Goal: Task Accomplishment & Management: Complete application form

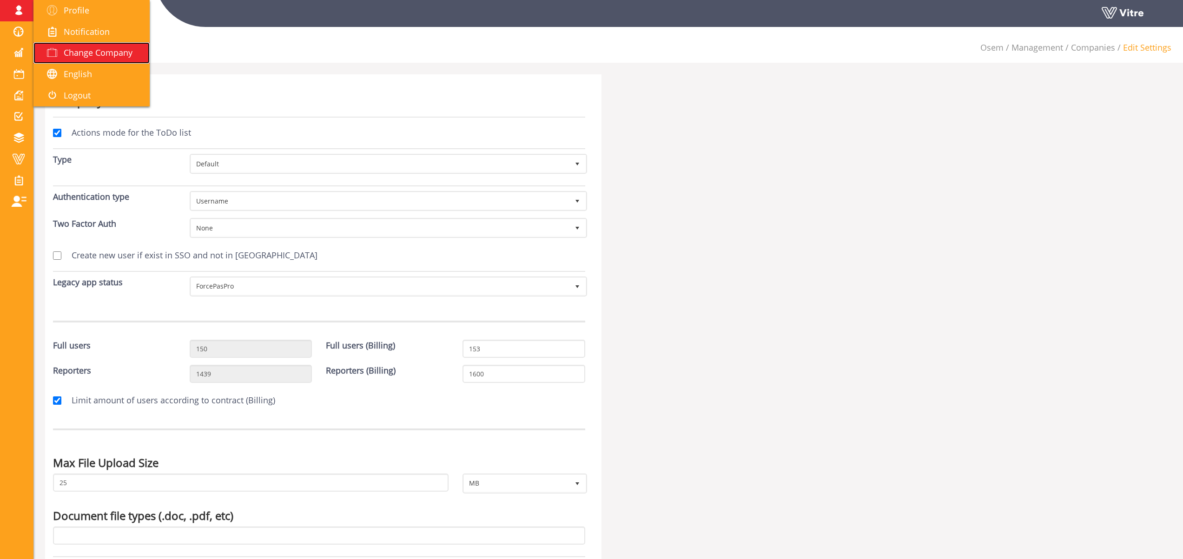
click at [95, 58] on span "Change Company" at bounding box center [98, 52] width 69 height 11
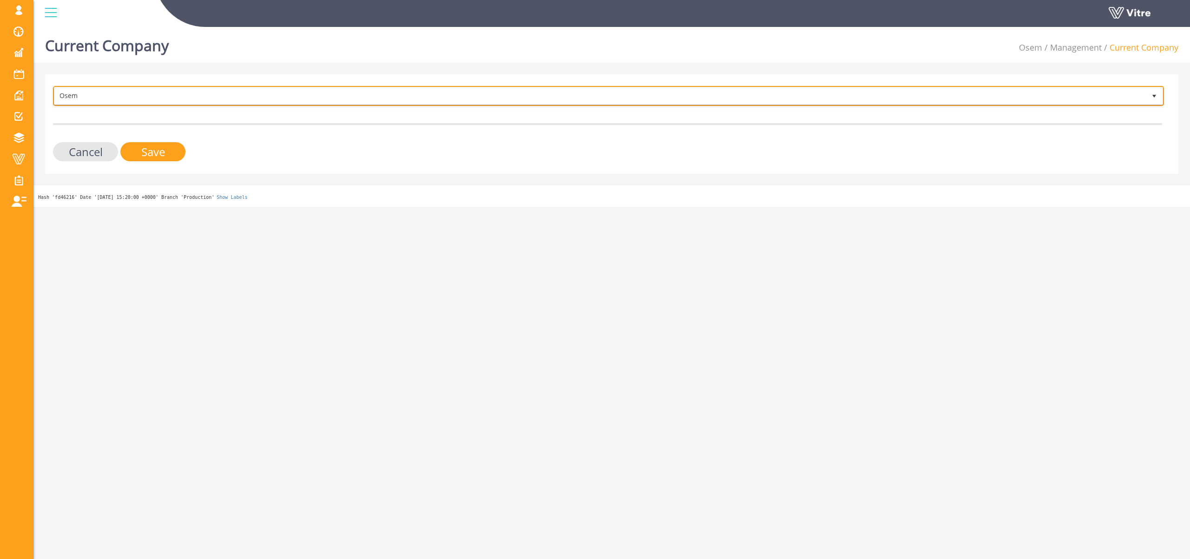
click at [108, 92] on span "Osem" at bounding box center [600, 95] width 1092 height 17
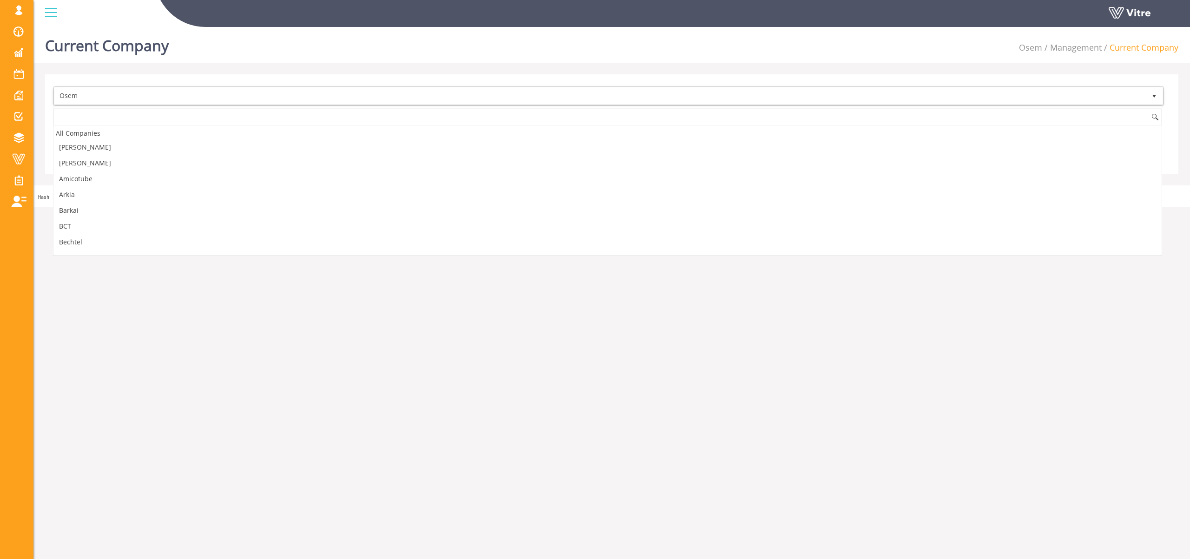
scroll to position [771, 0]
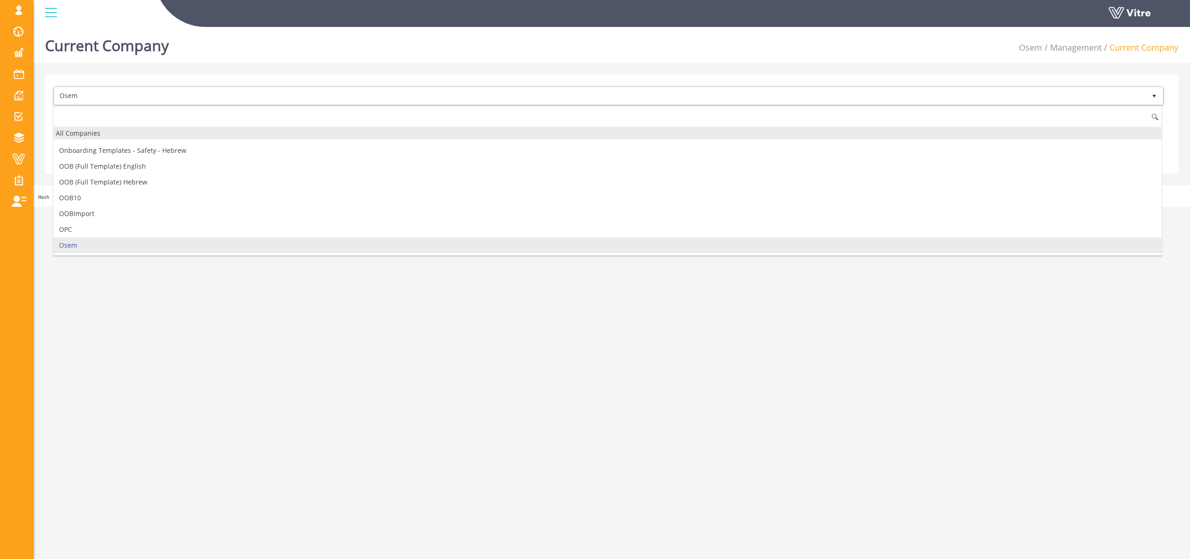
click at [95, 136] on div "All Companies" at bounding box center [607, 133] width 1108 height 13
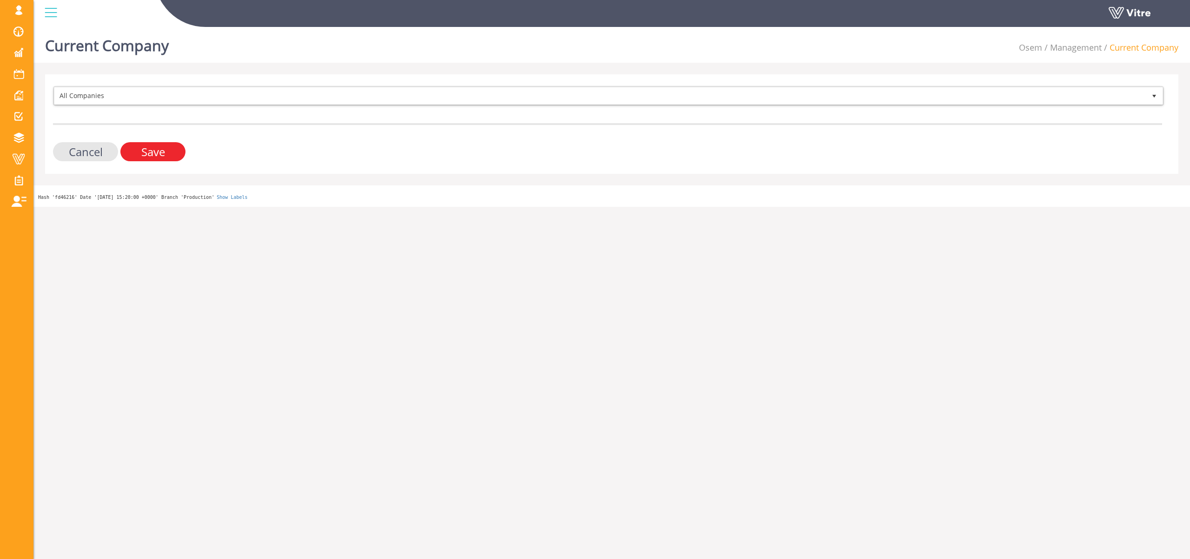
click at [160, 154] on input "Save" at bounding box center [152, 151] width 65 height 19
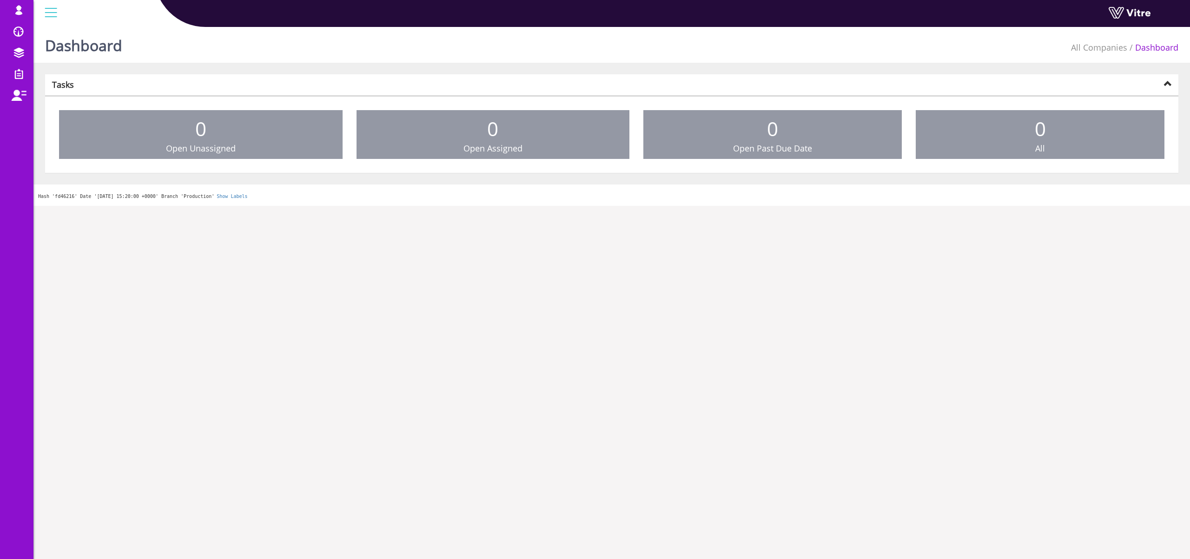
click at [46, 14] on div at bounding box center [50, 12] width 21 height 25
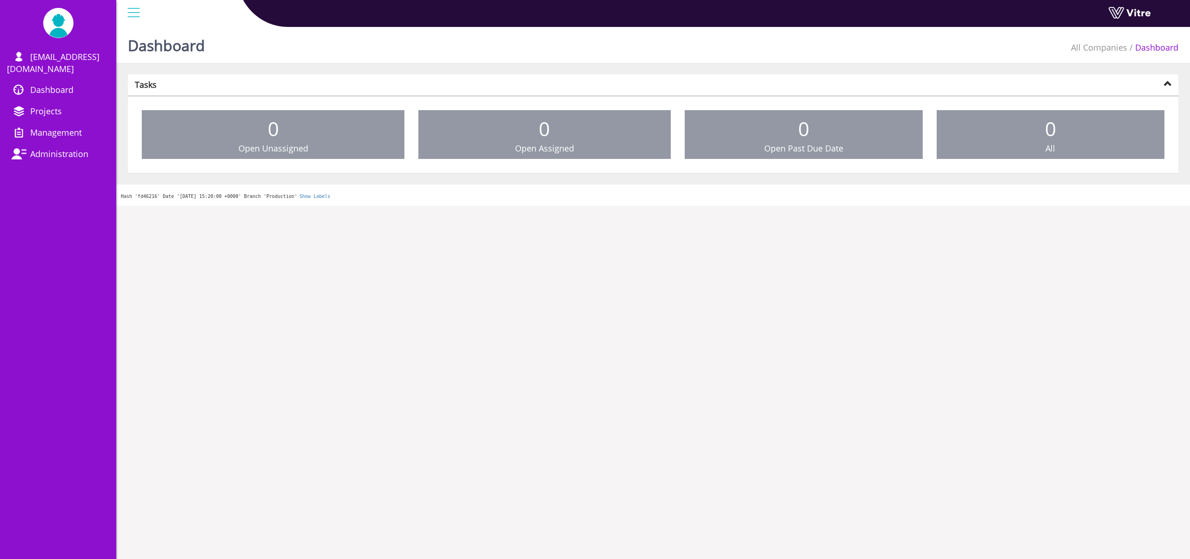
click at [338, 61] on div "Dashboard All Companies Dashboard" at bounding box center [653, 43] width 1074 height 40
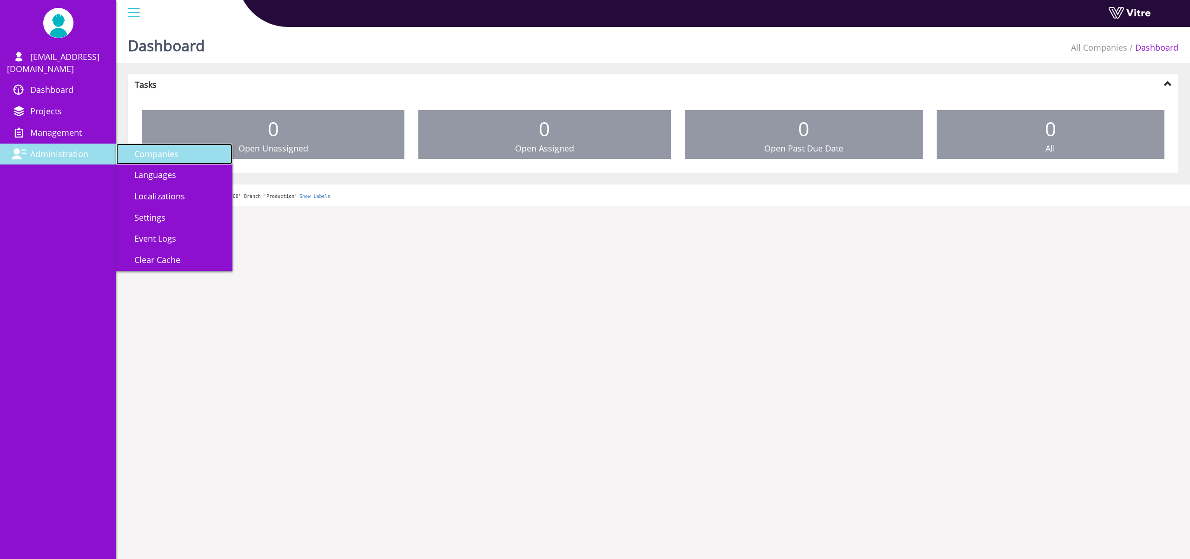
click at [178, 144] on link "Companies" at bounding box center [174, 154] width 116 height 21
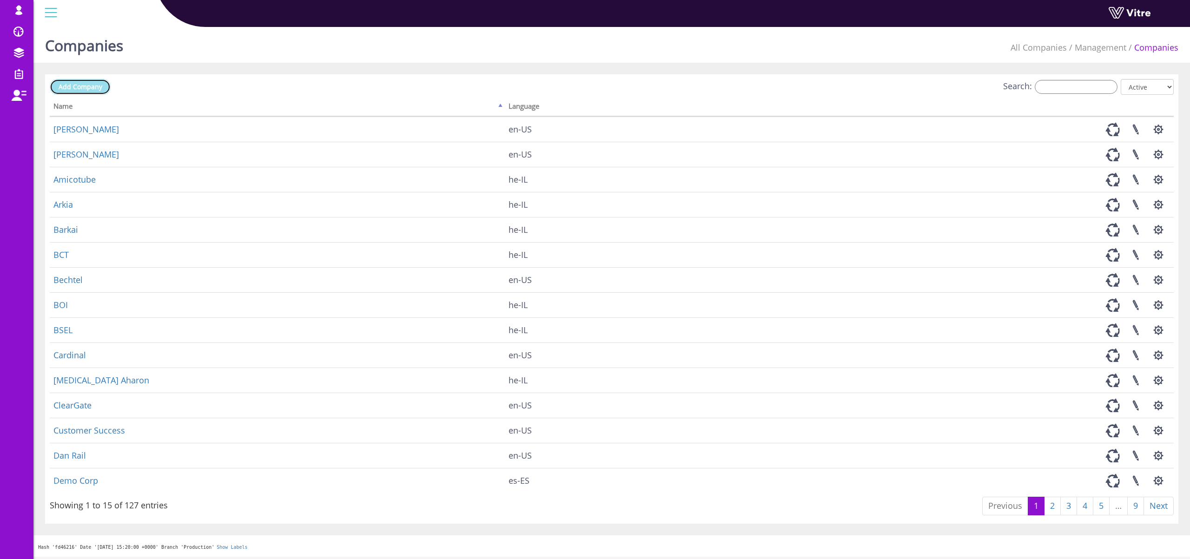
click at [96, 91] on link "Add Company" at bounding box center [80, 87] width 61 height 16
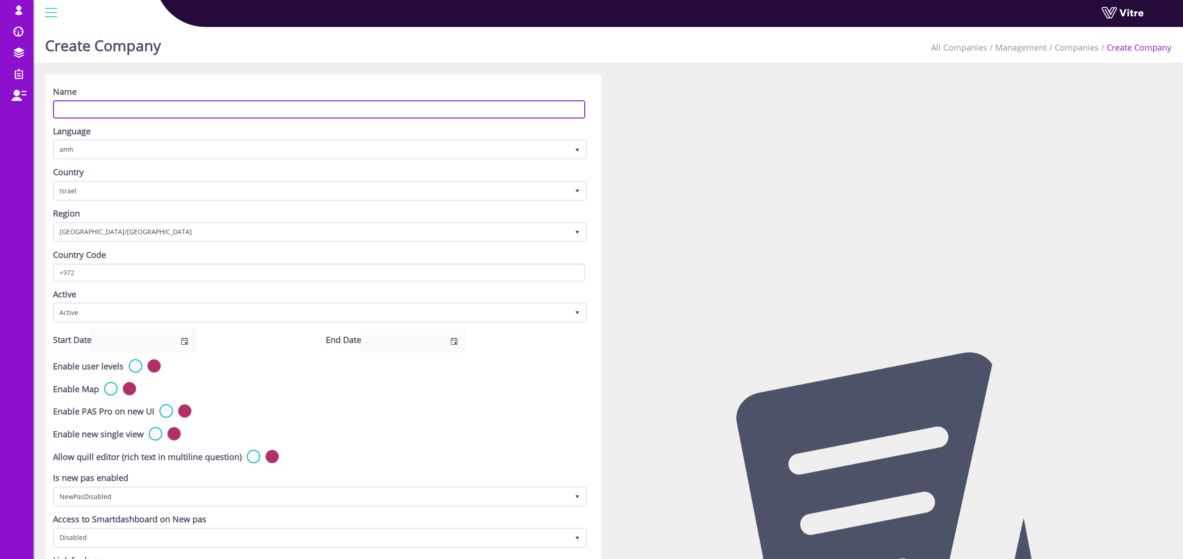
click at [133, 110] on input "Name" at bounding box center [319, 109] width 532 height 18
type input "ם"
type input "Hoffman Sandbox"
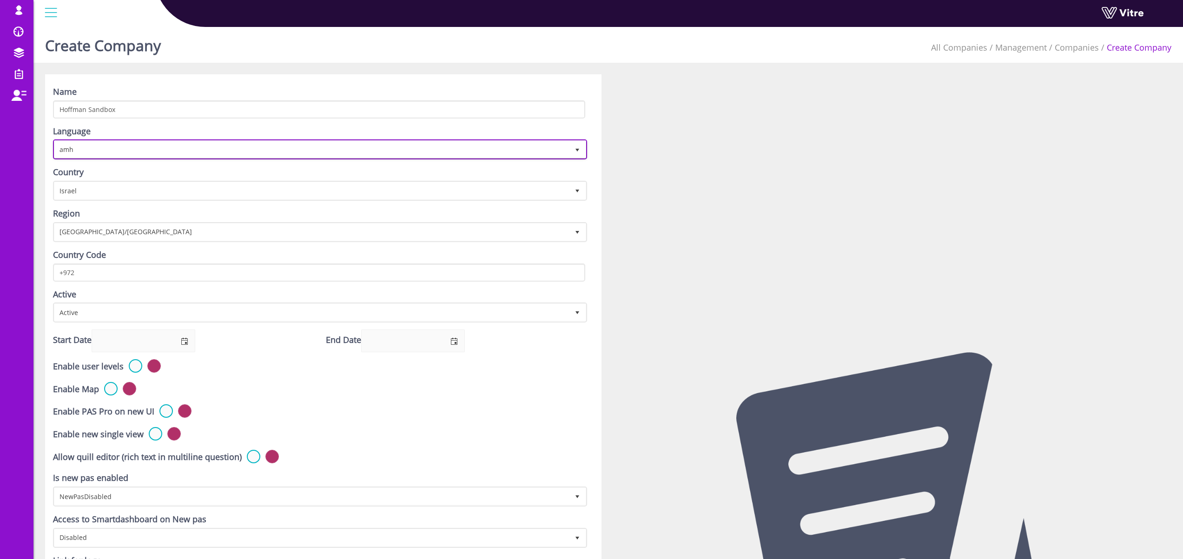
click at [102, 149] on span "amh" at bounding box center [311, 149] width 515 height 17
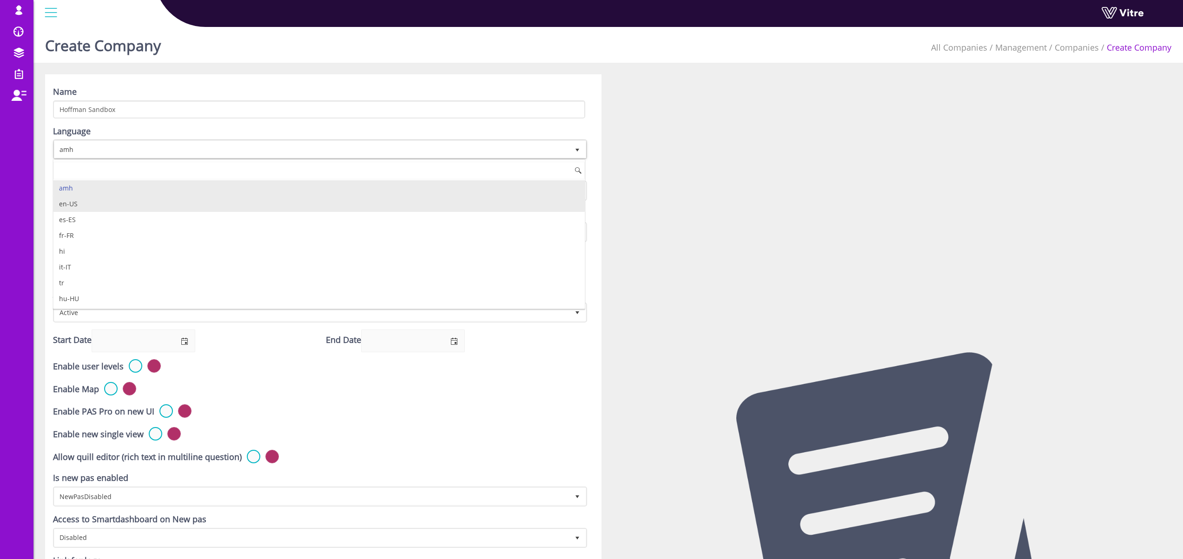
click at [87, 203] on li "en-US" at bounding box center [318, 204] width 531 height 16
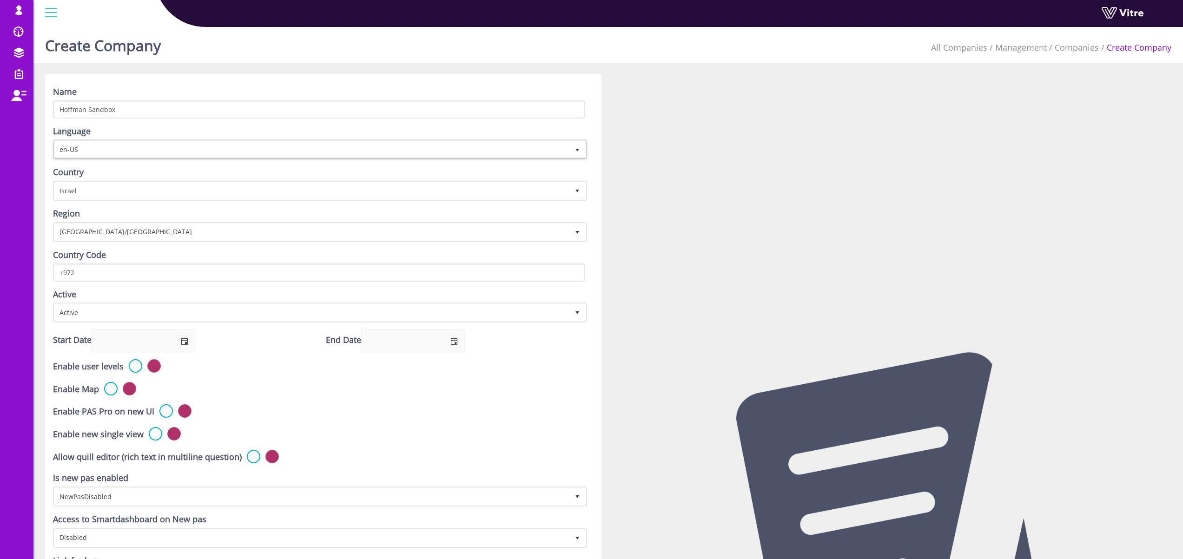
click at [591, 167] on div "Name Hoffman Sandbox Language en-US en-US Country Israel IL Region Asia/Jerusal…" at bounding box center [323, 364] width 557 height 581
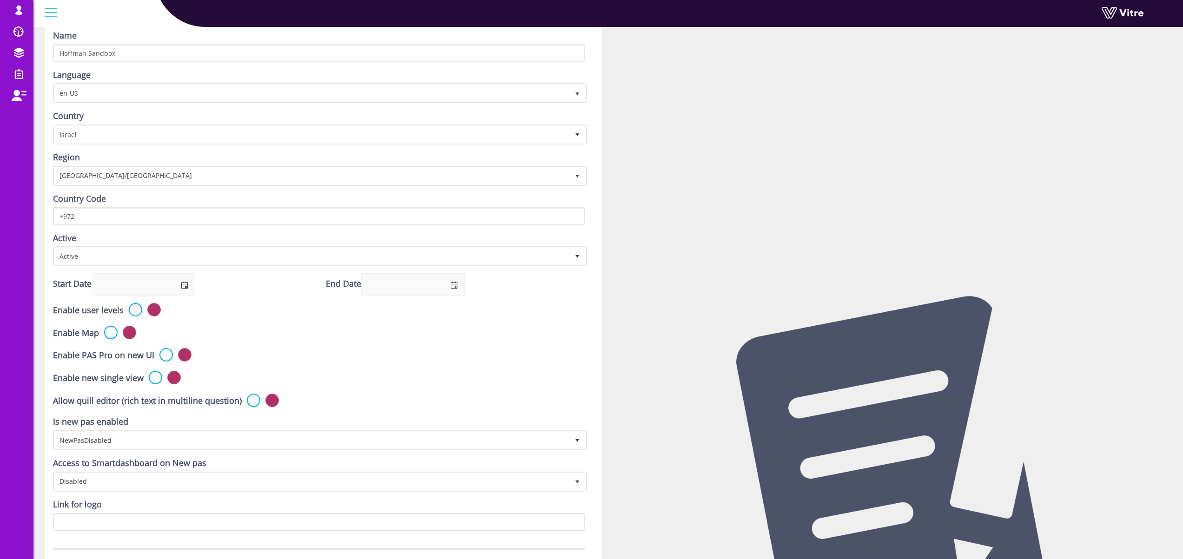
scroll to position [65, 0]
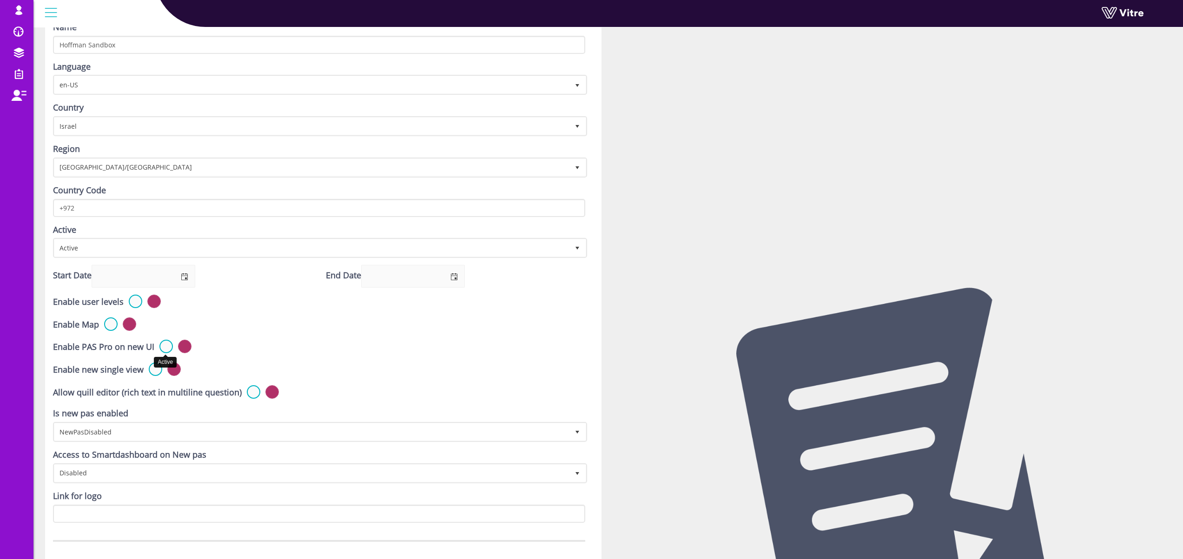
click at [164, 345] on label at bounding box center [165, 346] width 13 height 13
click at [0, 0] on input "radio" at bounding box center [0, 0] width 0 height 0
click at [154, 371] on label at bounding box center [155, 369] width 13 height 13
click at [0, 0] on input "radio" at bounding box center [0, 0] width 0 height 0
click at [249, 391] on label at bounding box center [253, 391] width 13 height 13
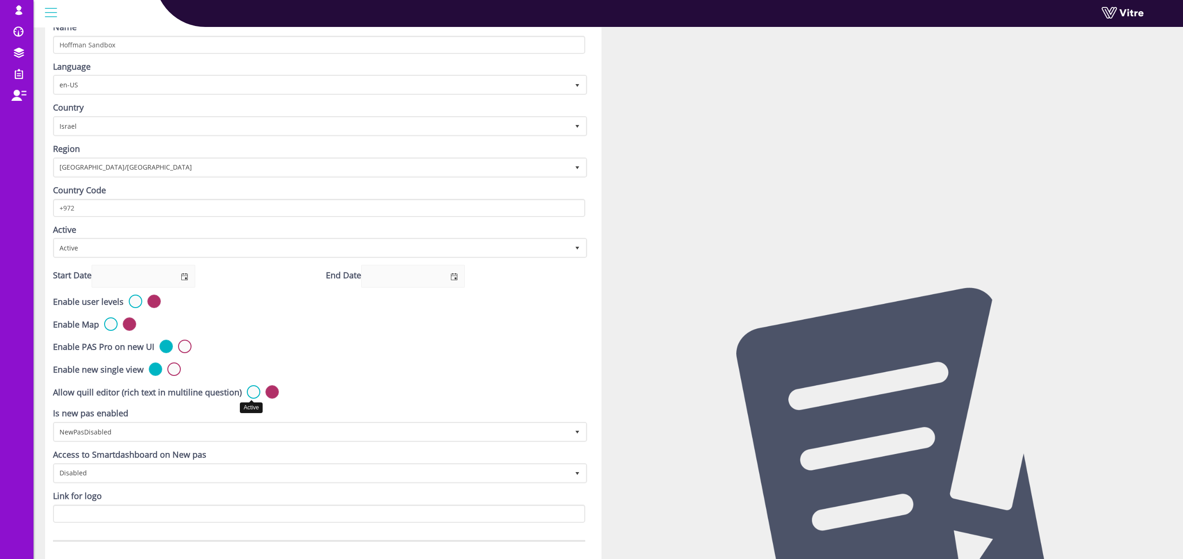
click at [0, 0] on input "radio" at bounding box center [0, 0] width 0 height 0
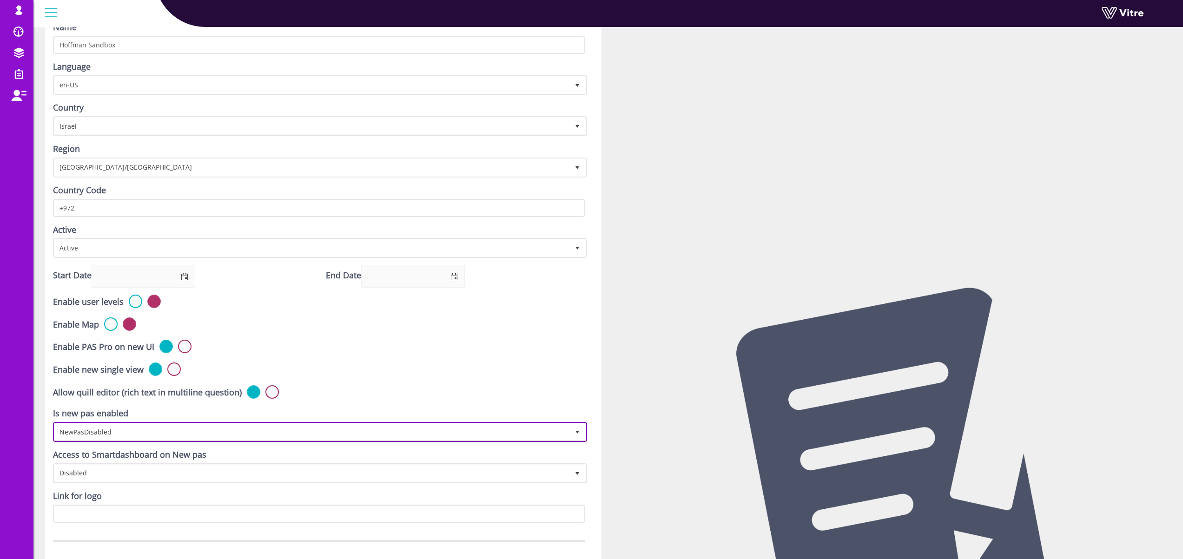
click at [119, 432] on span "NewPasDisabled" at bounding box center [311, 432] width 515 height 17
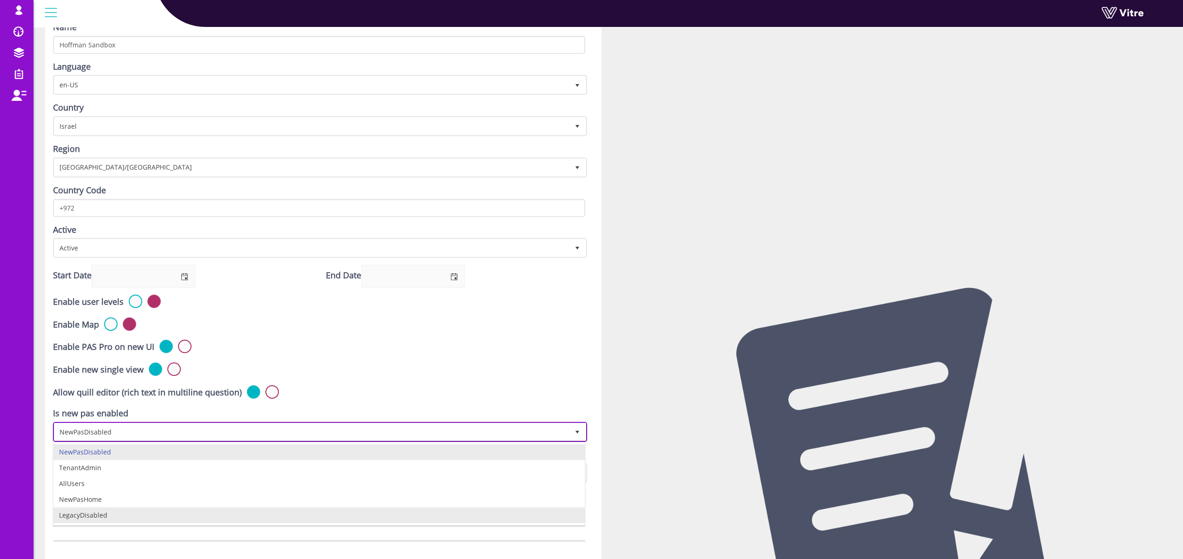
click at [116, 515] on li "LegacyDisabled" at bounding box center [318, 516] width 531 height 16
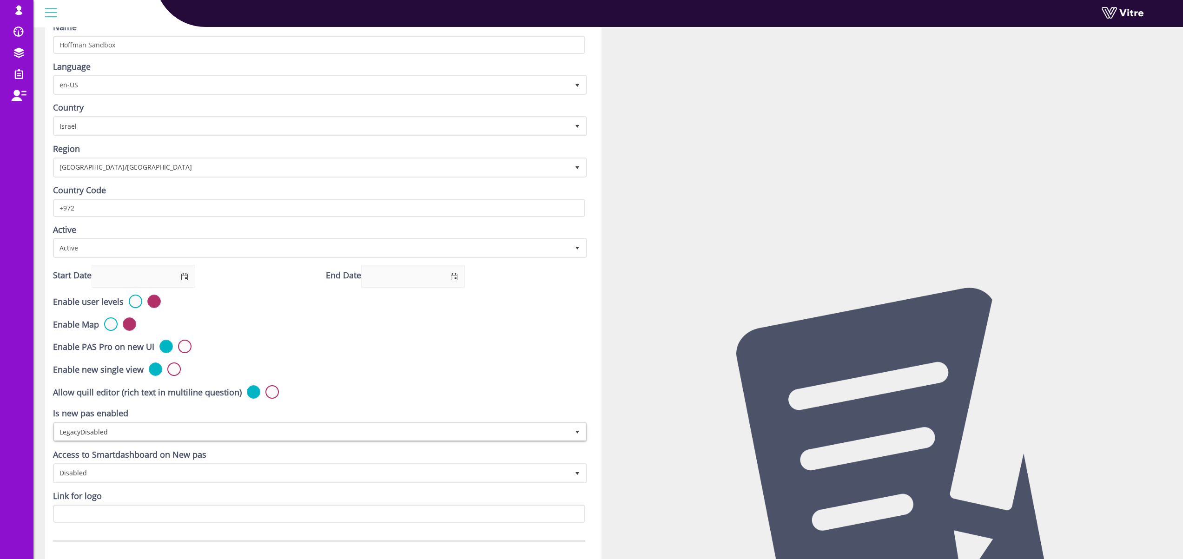
click at [263, 339] on form "Name Hoffman Sandbox Language en-US en-US Country Israel IL Region Asia/Jerusal…" at bounding box center [319, 299] width 532 height 557
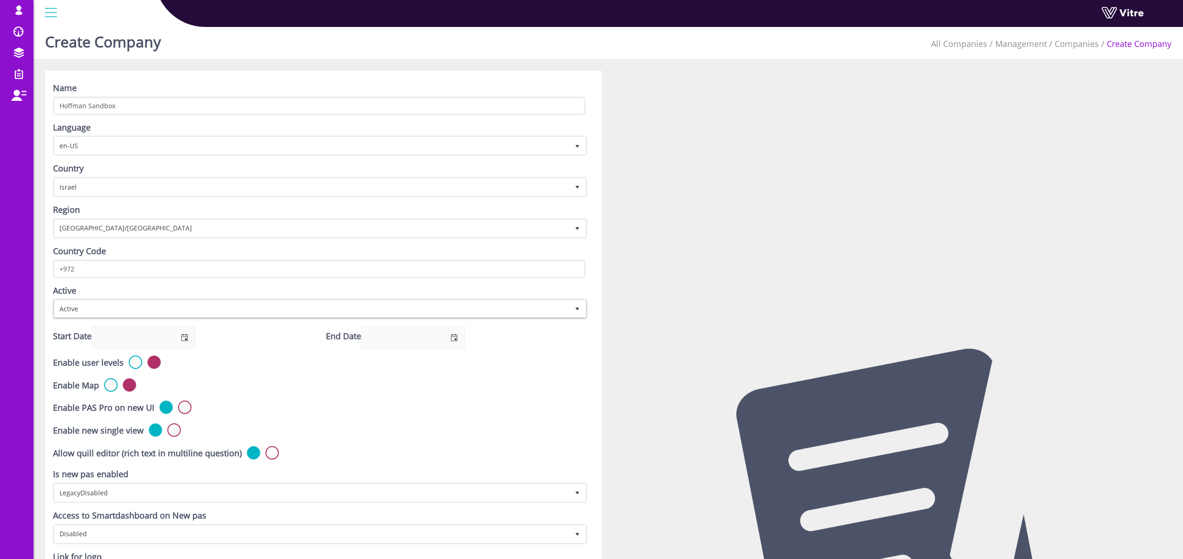
scroll to position [2, 0]
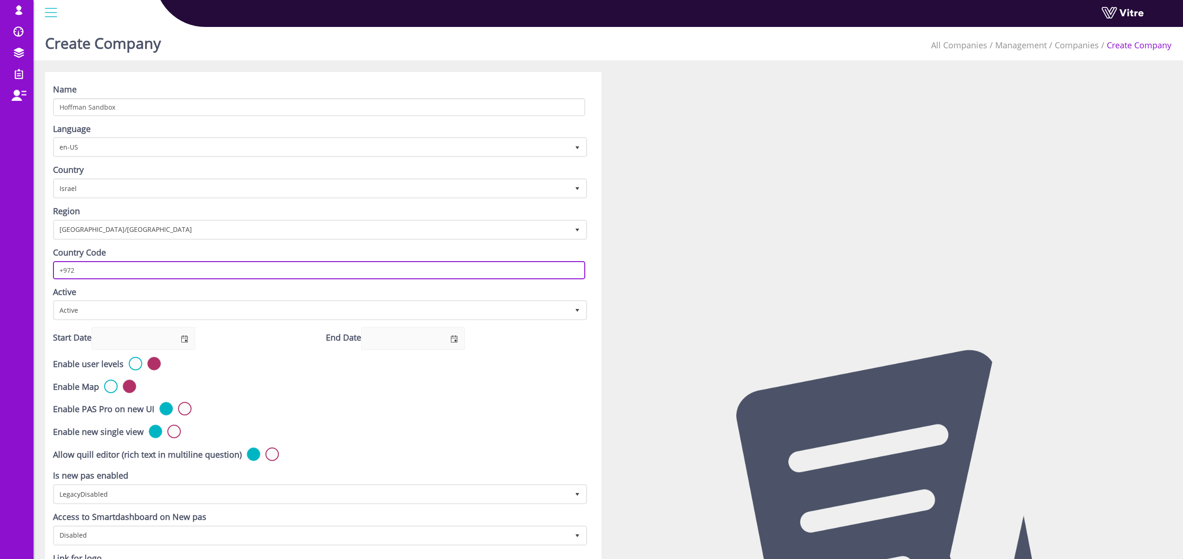
click at [100, 272] on input "+972" at bounding box center [319, 270] width 532 height 18
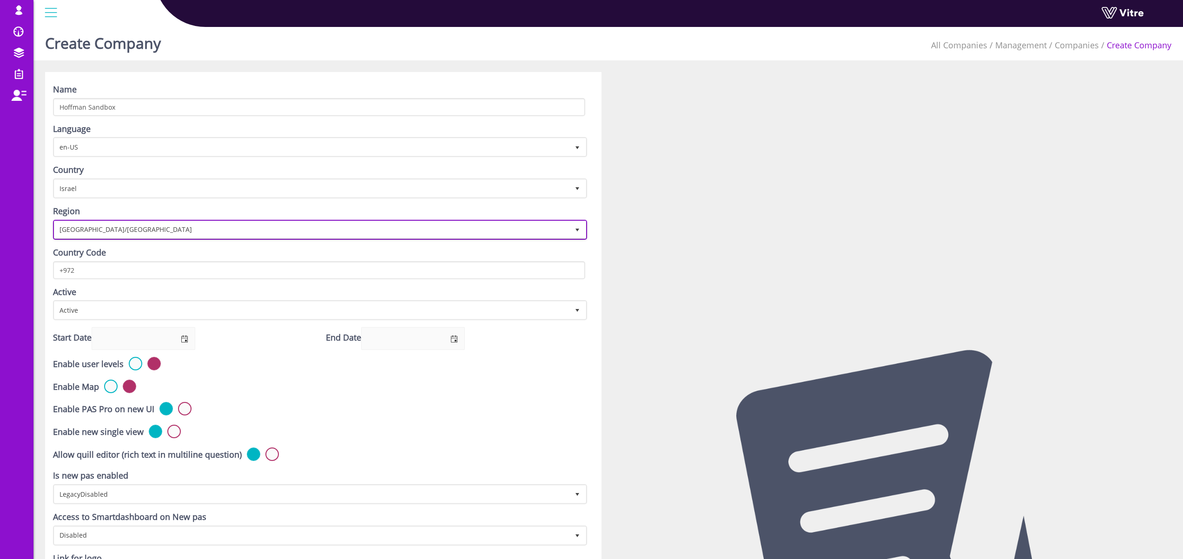
click at [113, 227] on span "Asia/Jerusalem" at bounding box center [311, 229] width 515 height 17
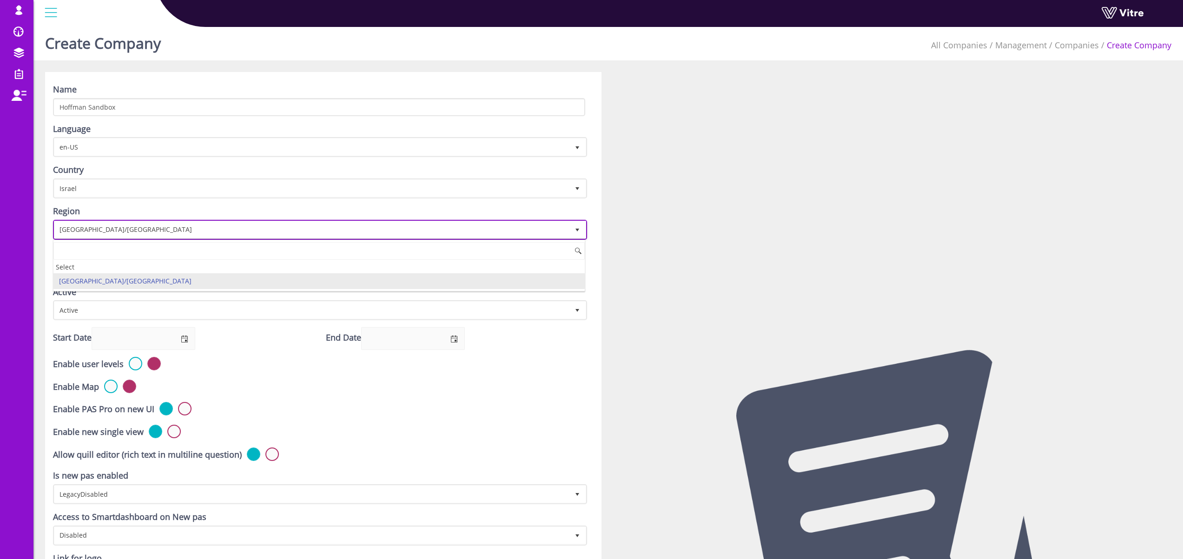
click at [113, 227] on span "Asia/Jerusalem" at bounding box center [311, 229] width 515 height 17
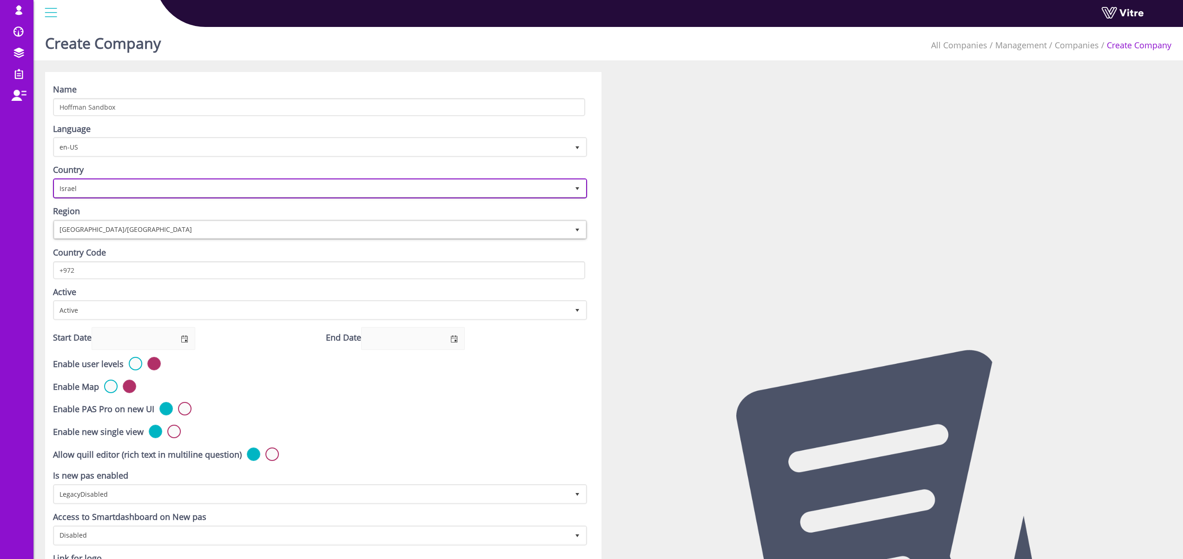
click at [98, 185] on span "Israel" at bounding box center [311, 188] width 515 height 17
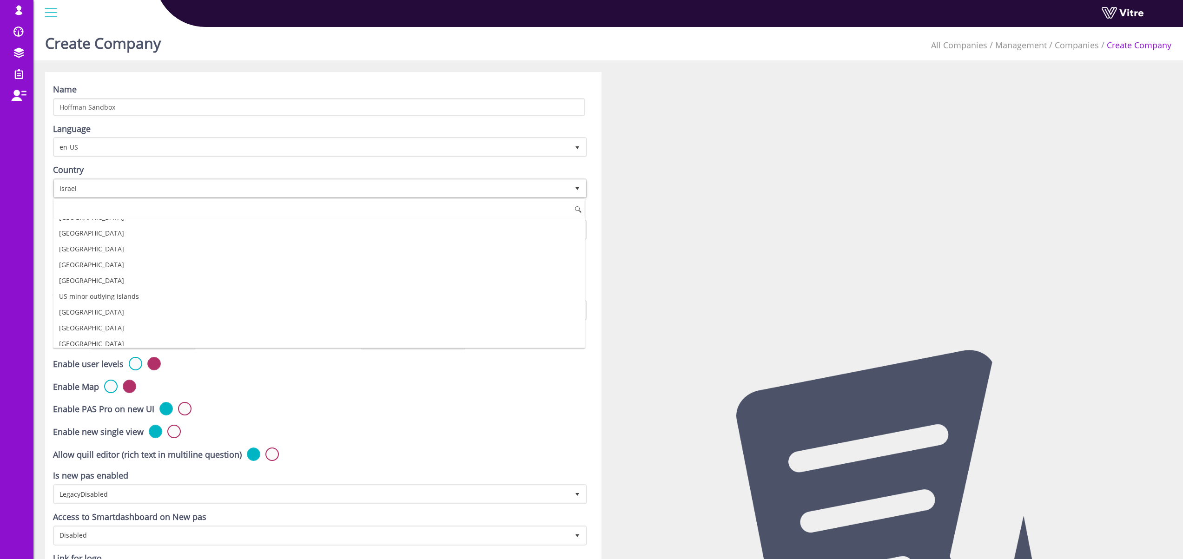
scroll to position [3623, 0]
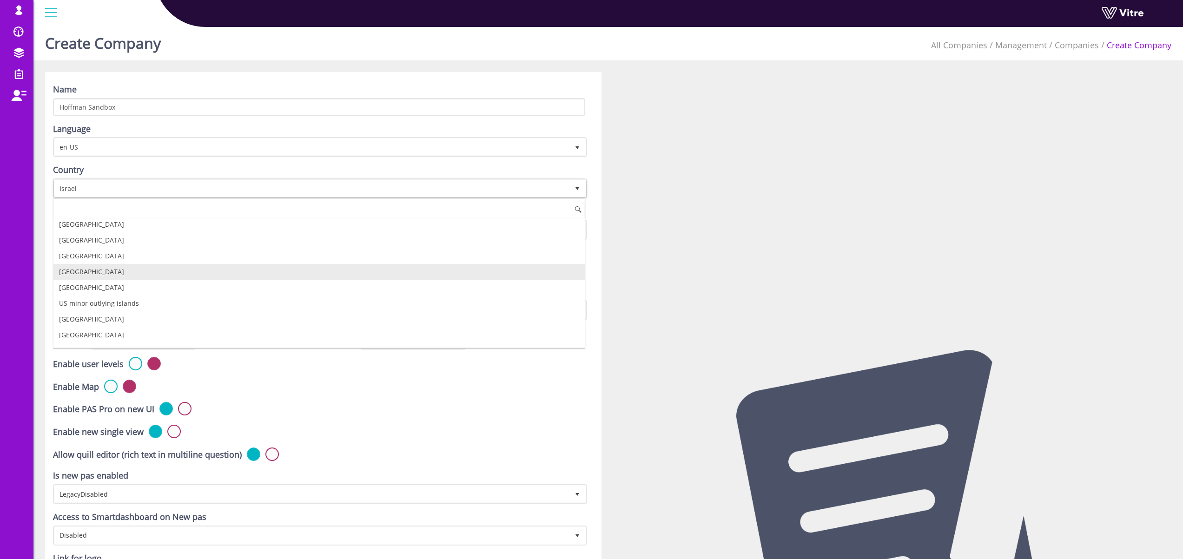
click at [94, 278] on li "United States" at bounding box center [318, 272] width 531 height 16
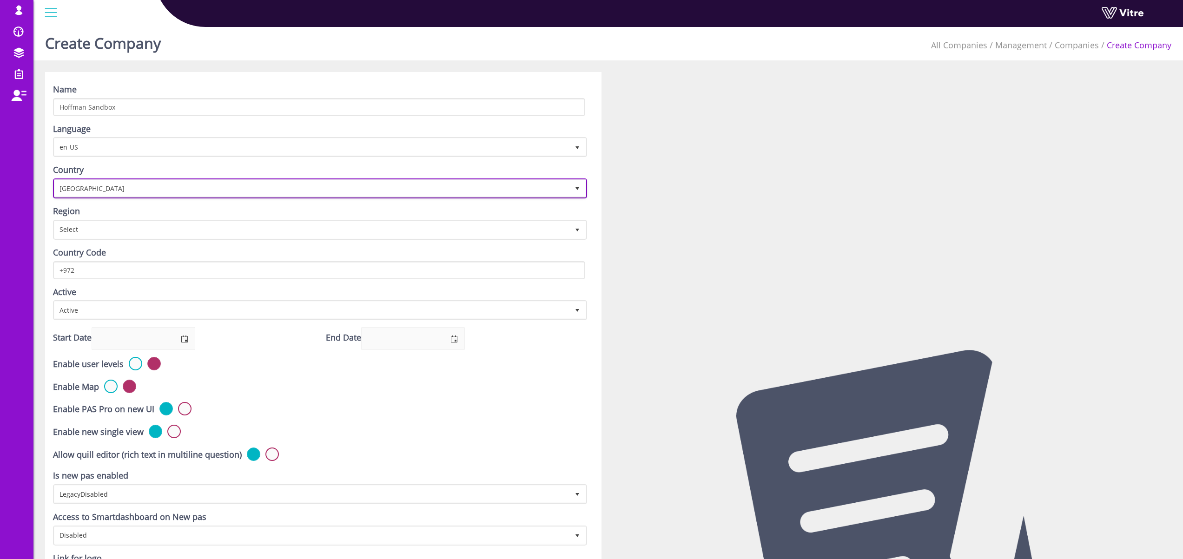
type input "+1"
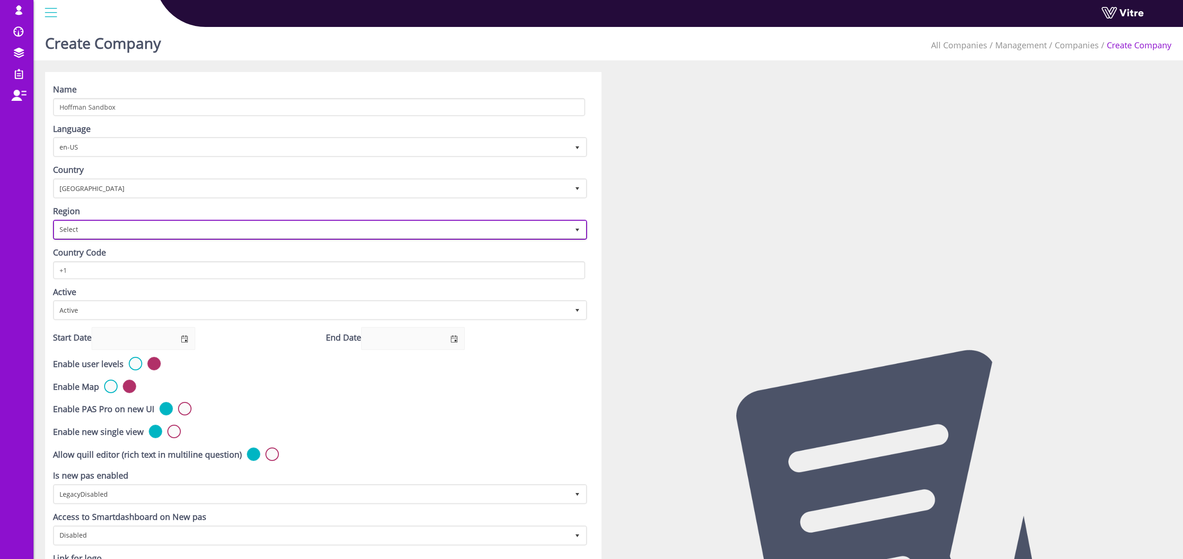
click at [86, 225] on span "Select" at bounding box center [311, 229] width 515 height 17
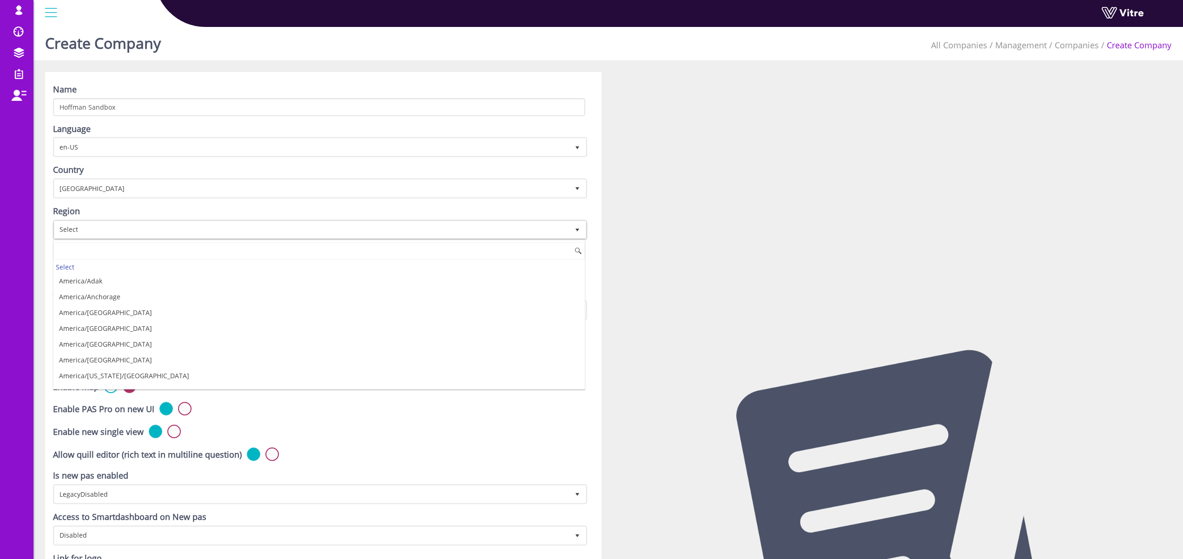
click at [111, 87] on div "Name Hoffman Sandbox" at bounding box center [319, 100] width 532 height 33
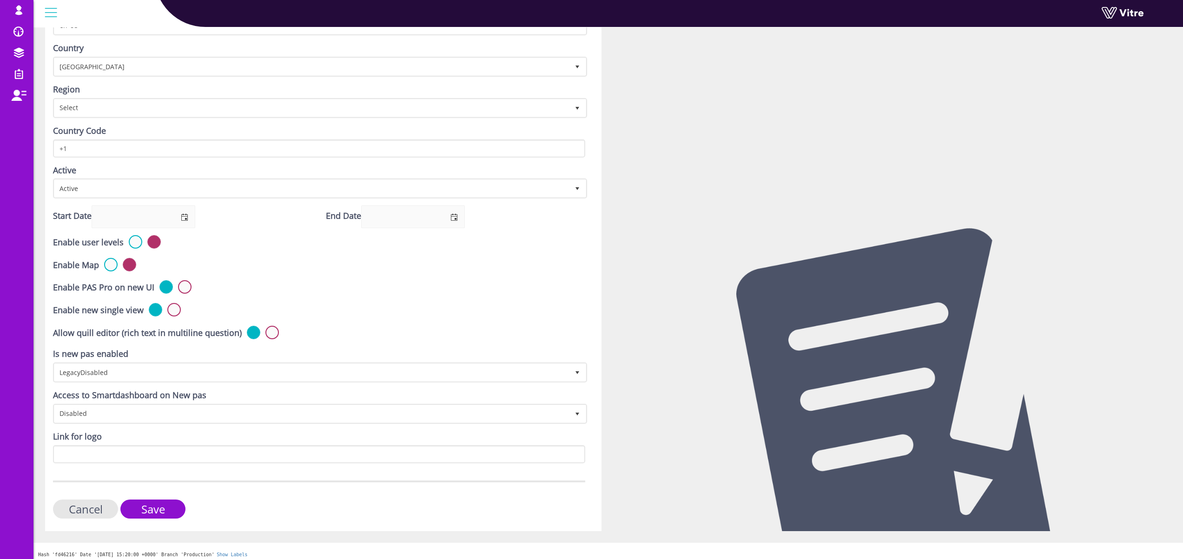
scroll to position [129, 0]
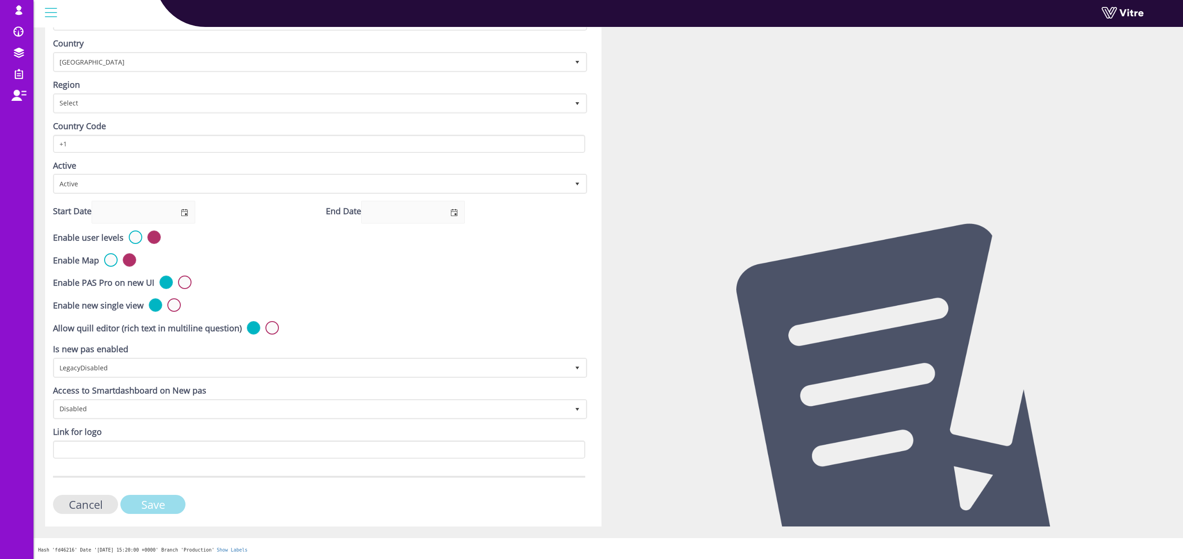
click at [157, 503] on input "Save" at bounding box center [152, 504] width 65 height 19
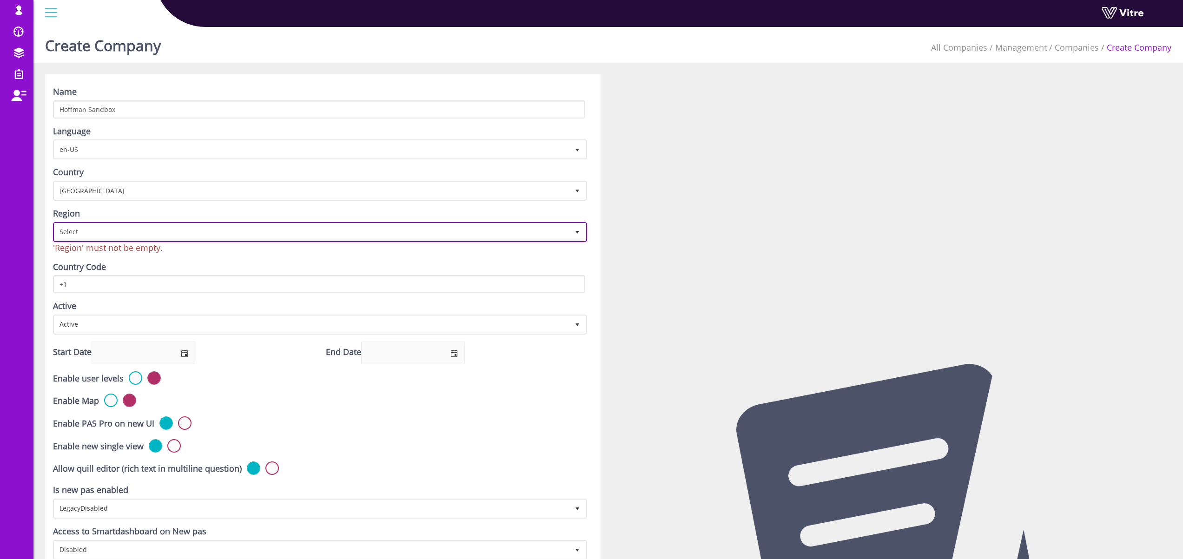
click at [104, 232] on span "Select" at bounding box center [311, 232] width 515 height 17
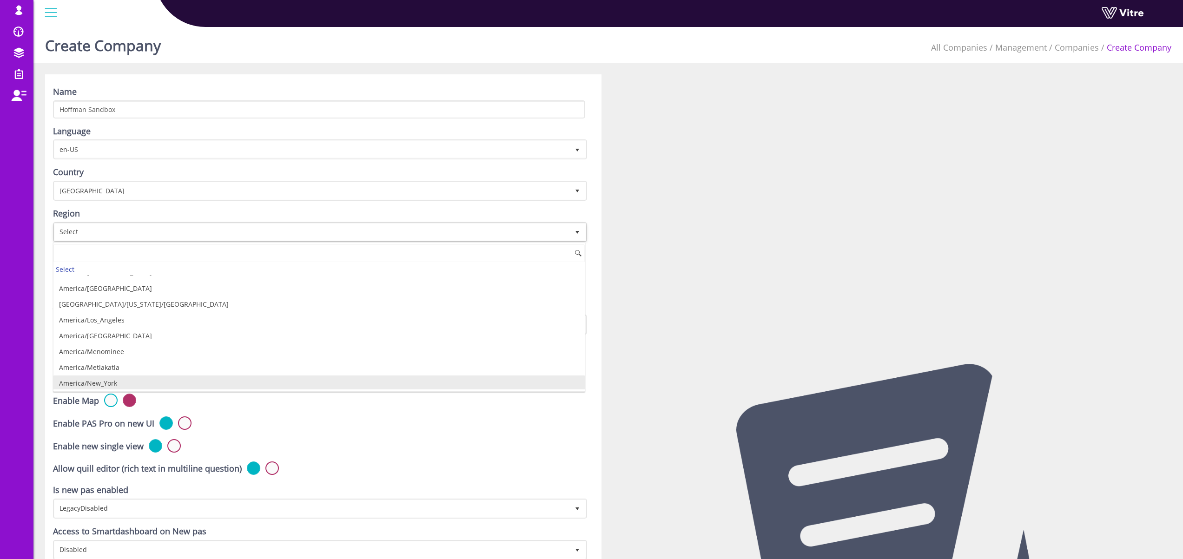
scroll to position [214, 0]
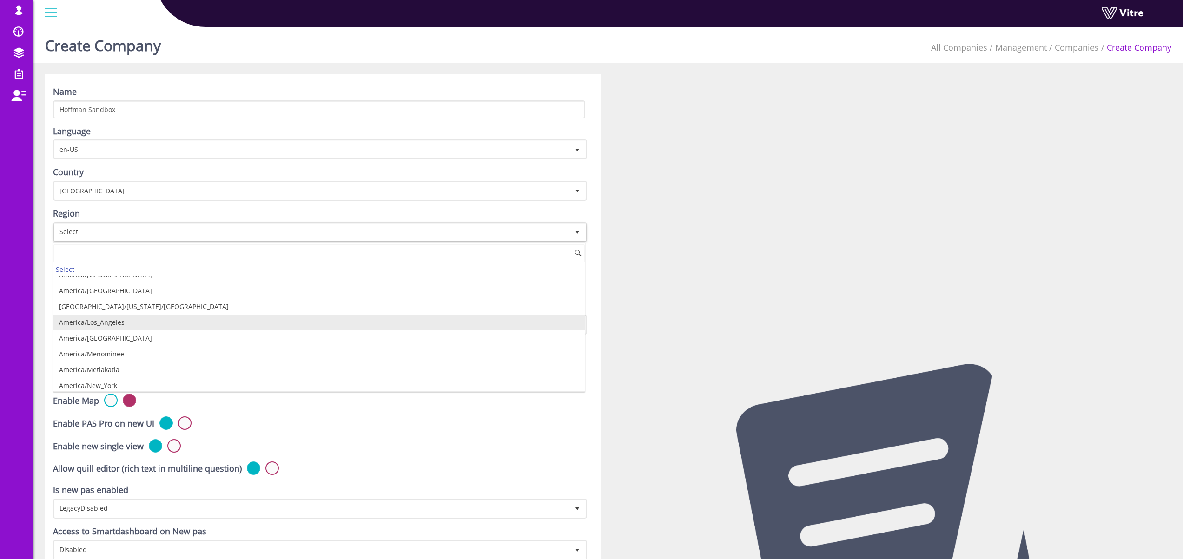
click at [160, 325] on li "America/Los_Angeles" at bounding box center [318, 323] width 531 height 16
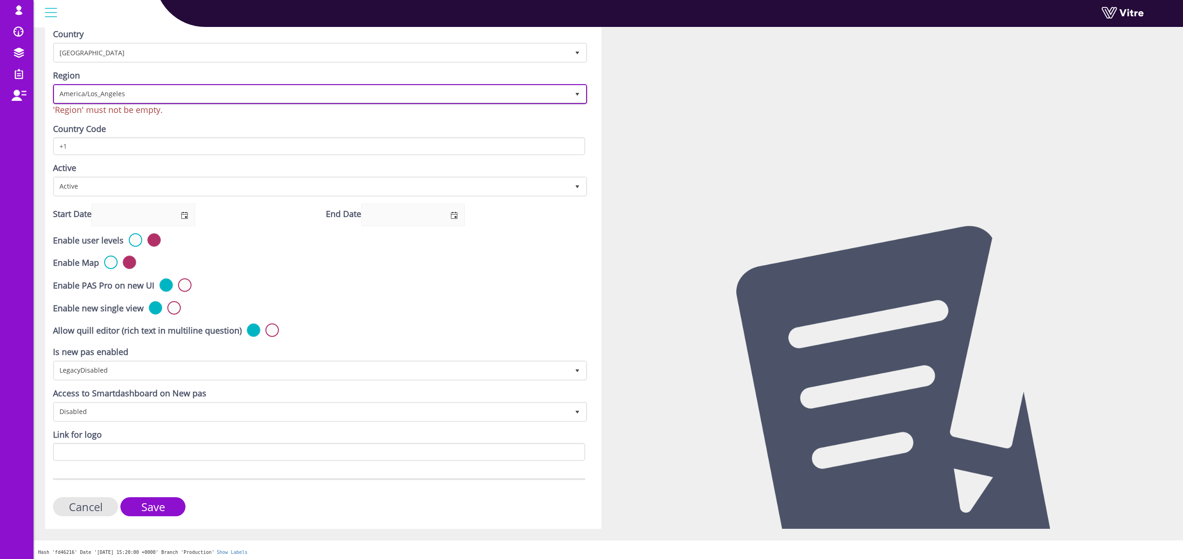
scroll to position [141, 0]
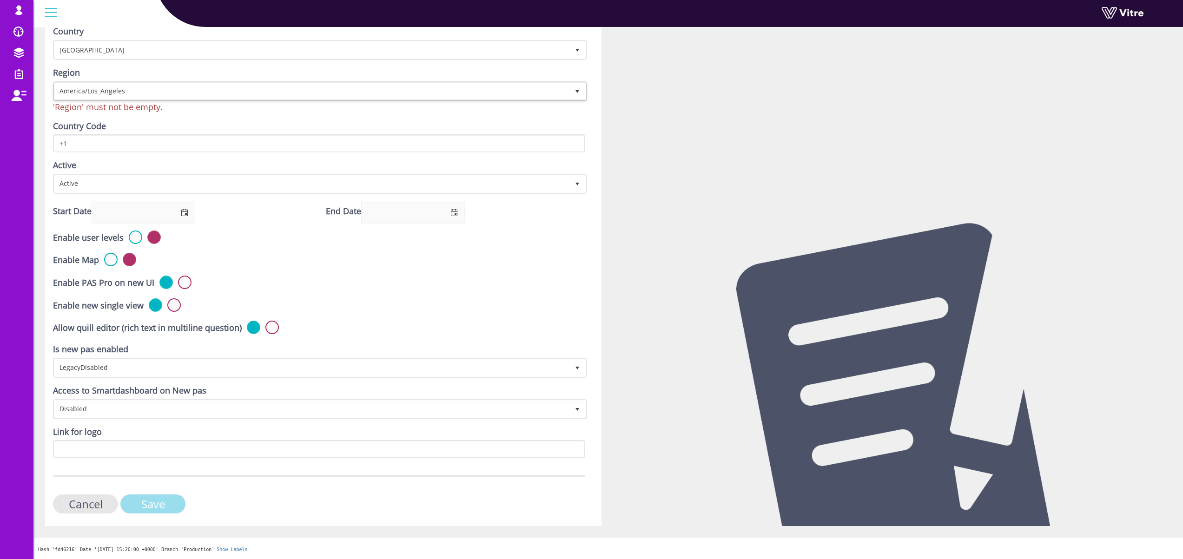
click at [163, 511] on input "Save" at bounding box center [152, 504] width 65 height 19
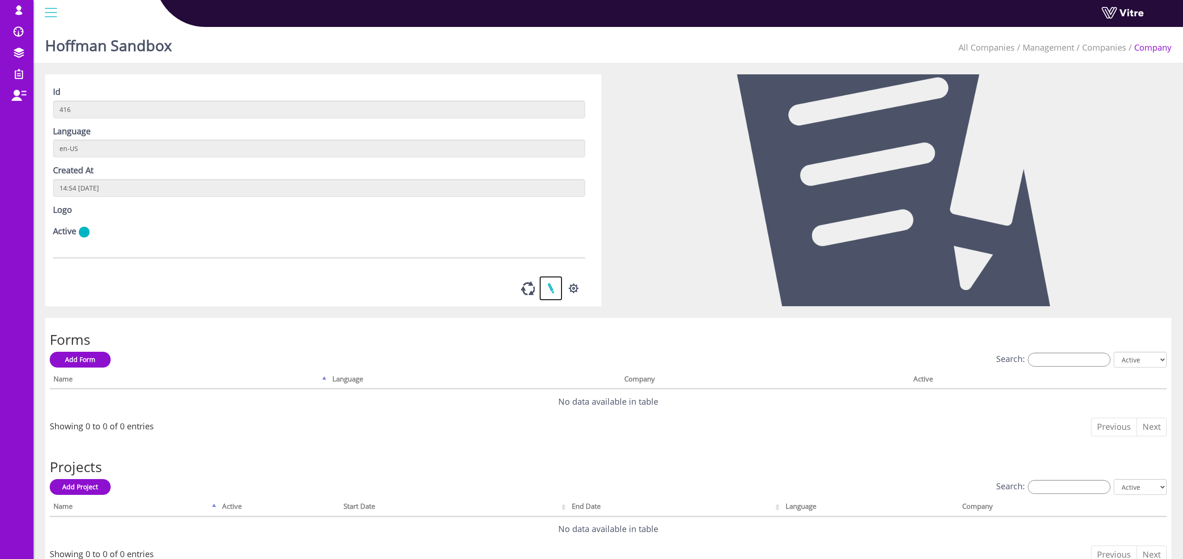
click at [550, 290] on link at bounding box center [550, 288] width 23 height 25
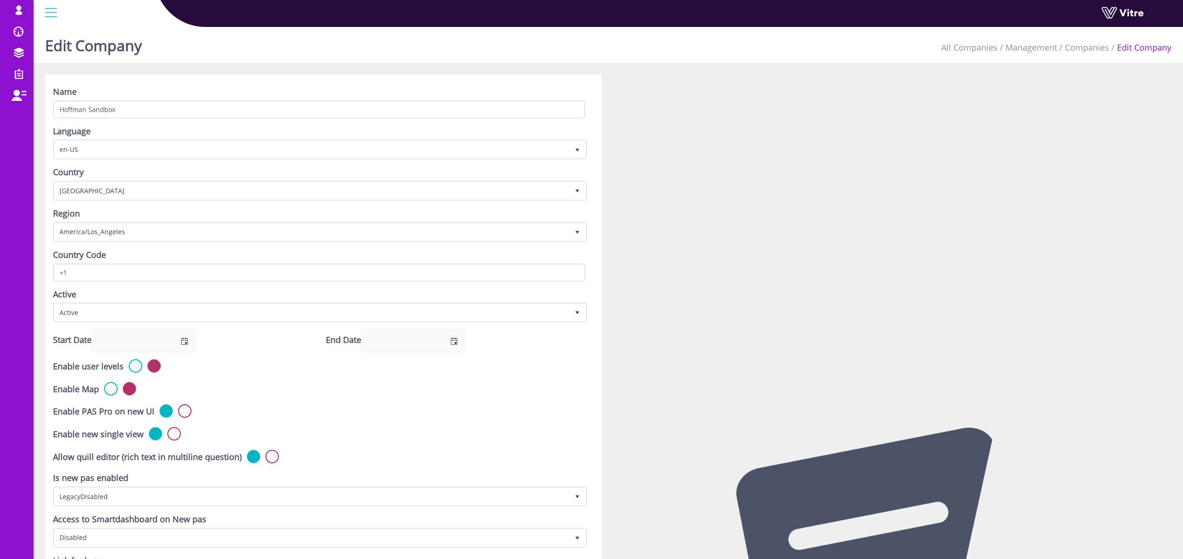
drag, startPoint x: 219, startPoint y: 32, endPoint x: 214, endPoint y: 32, distance: 4.7
click at [219, 32] on div "Edit Company All Companies Management Companies Edit Company" at bounding box center [608, 43] width 1150 height 40
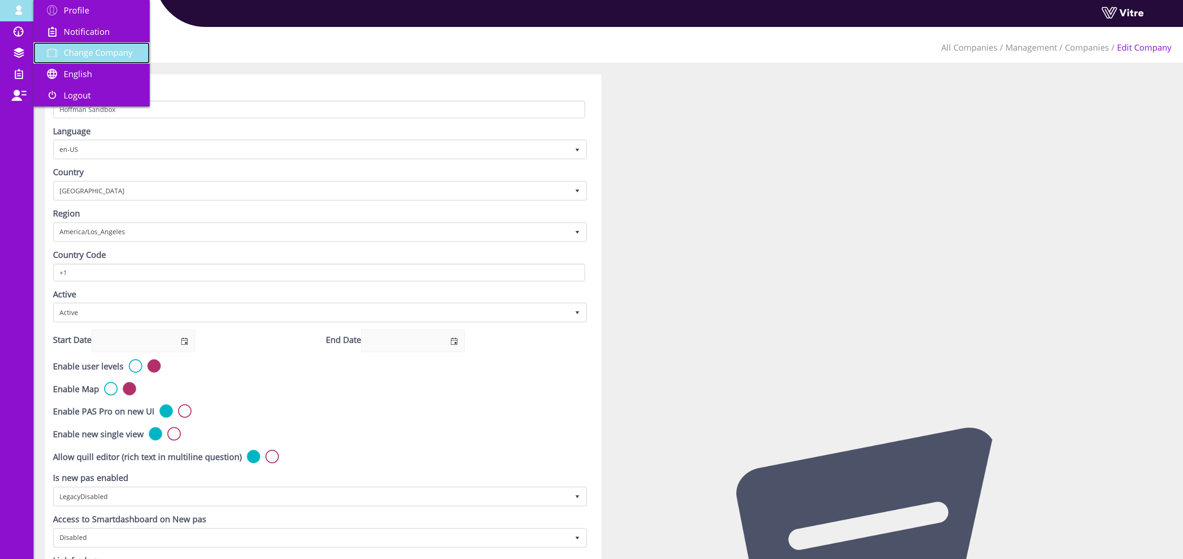
click at [102, 56] on span "Change Company" at bounding box center [98, 52] width 69 height 11
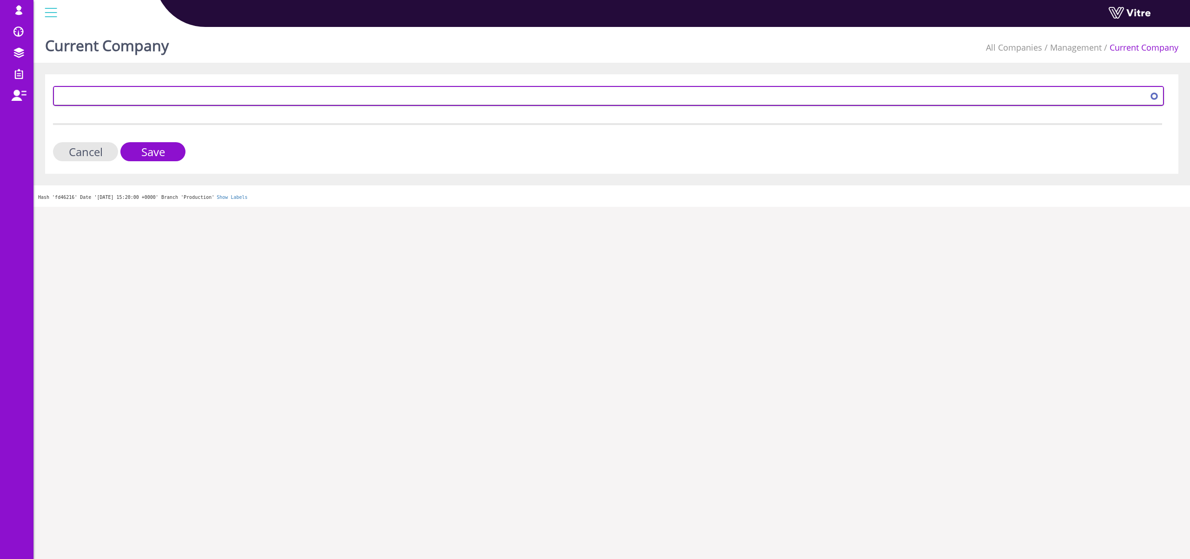
click at [88, 96] on span at bounding box center [600, 95] width 1092 height 17
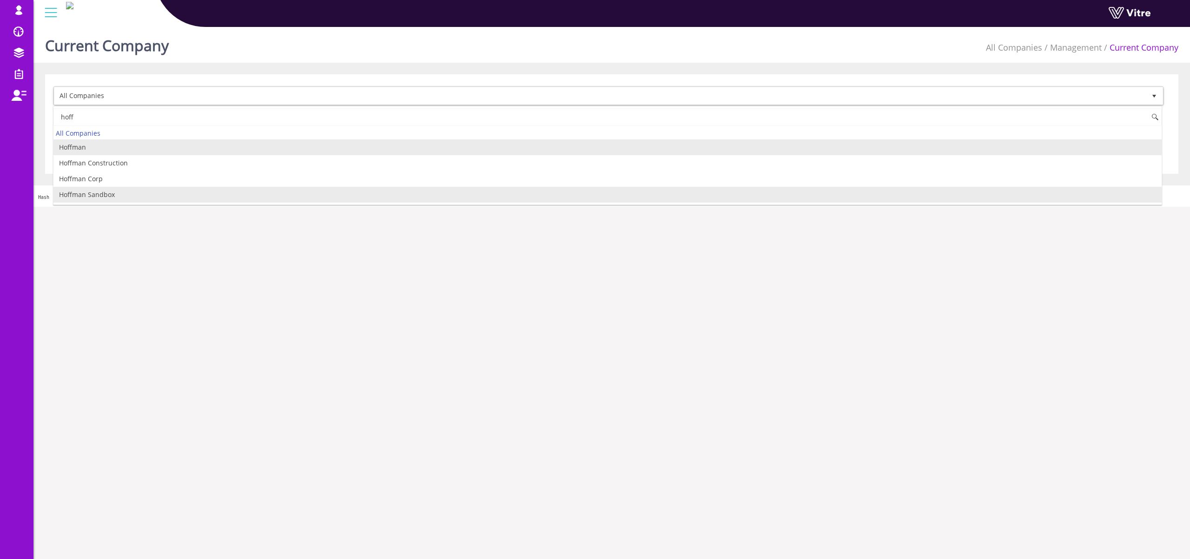
click at [93, 192] on li "Hoffman Sandbox" at bounding box center [607, 195] width 1108 height 16
type input "hoff"
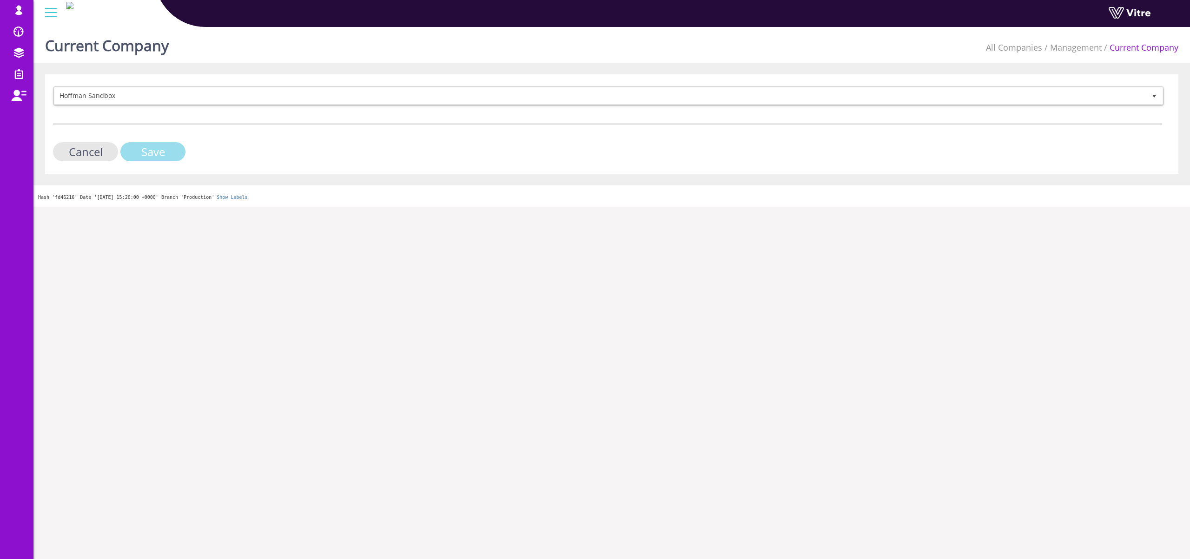
click at [160, 154] on input "Save" at bounding box center [152, 151] width 65 height 19
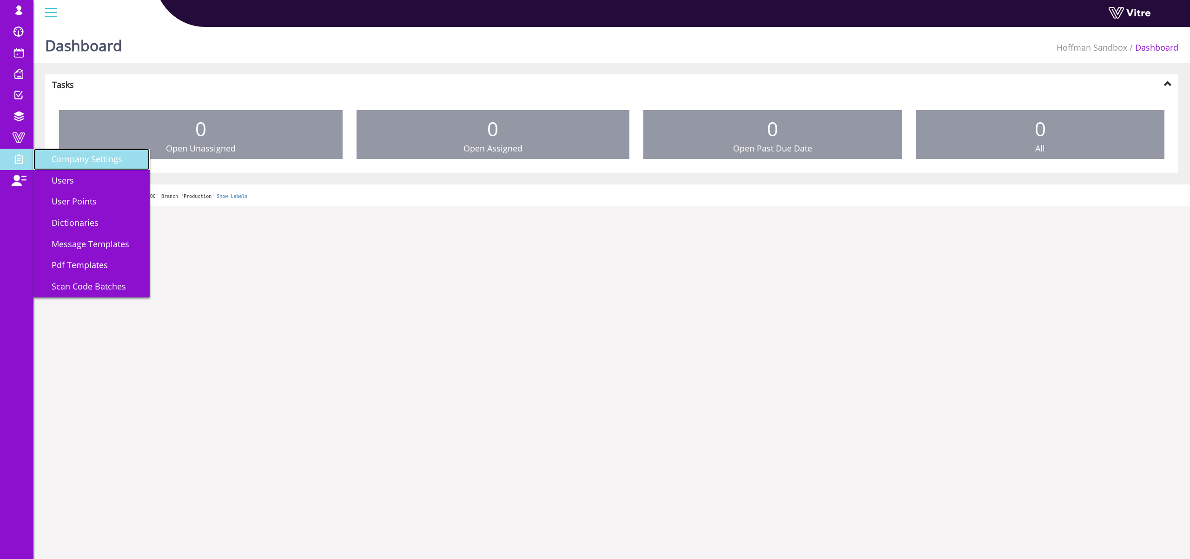
click at [106, 163] on span "Company Settings" at bounding box center [81, 158] width 82 height 11
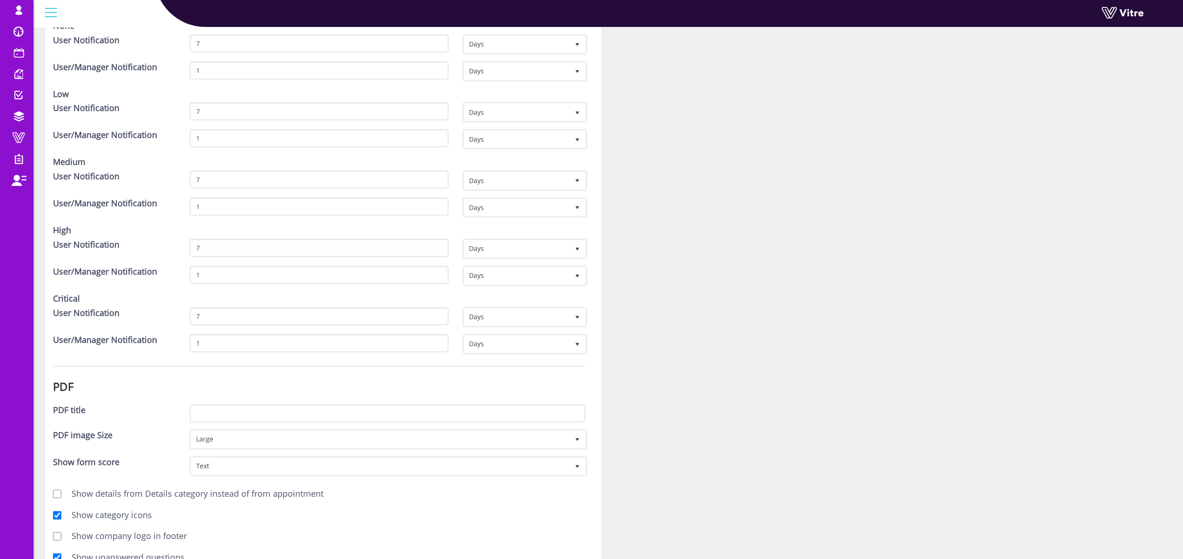
scroll to position [964, 0]
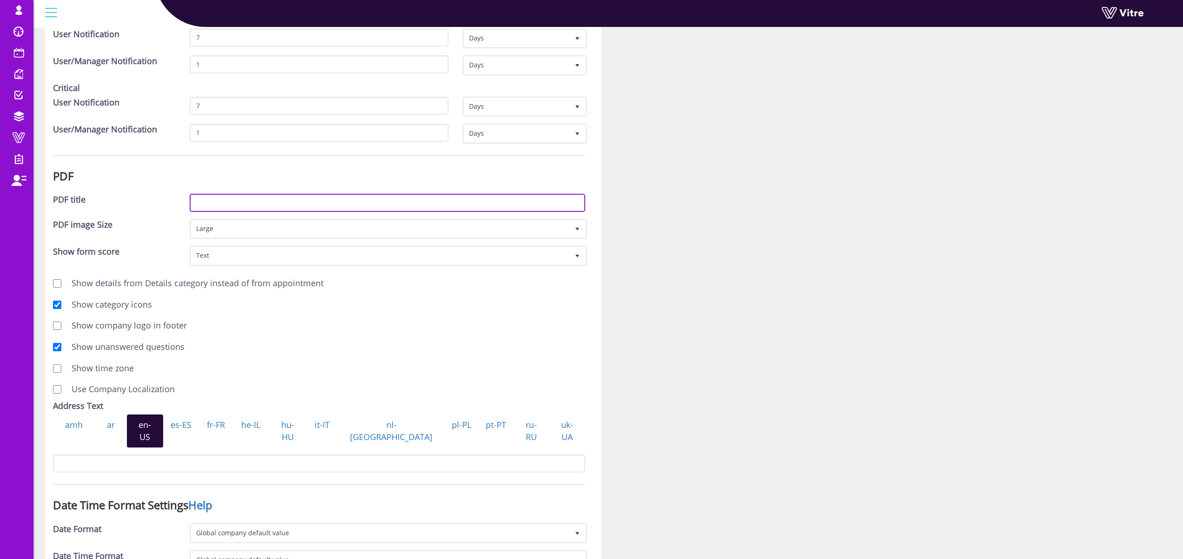
click at [205, 202] on input "PDF title" at bounding box center [388, 203] width 396 height 18
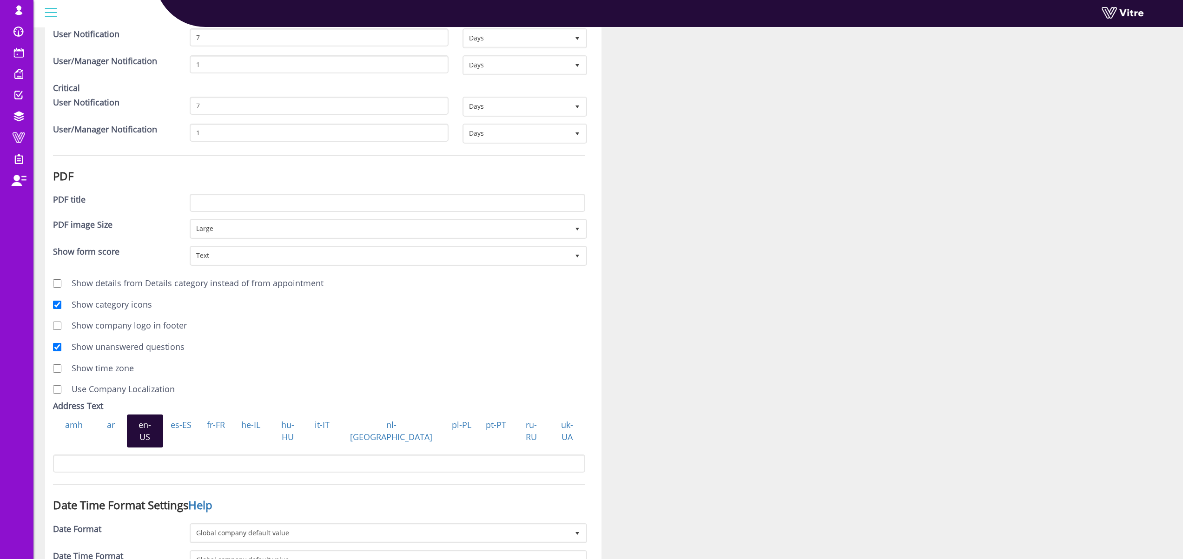
click at [125, 198] on div "PDF title" at bounding box center [114, 201] width 137 height 14
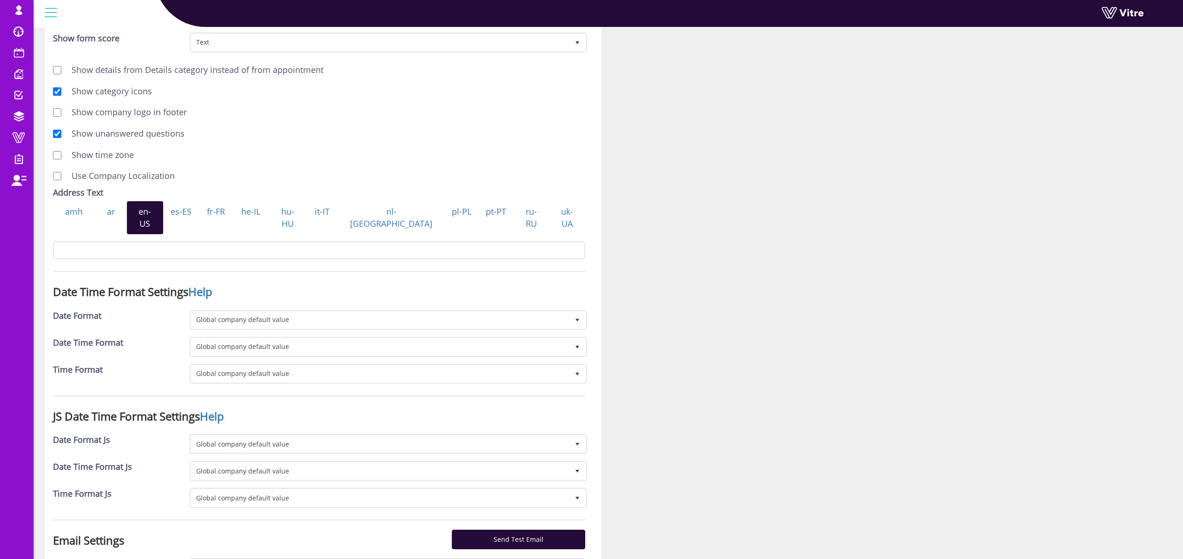
scroll to position [1234, 0]
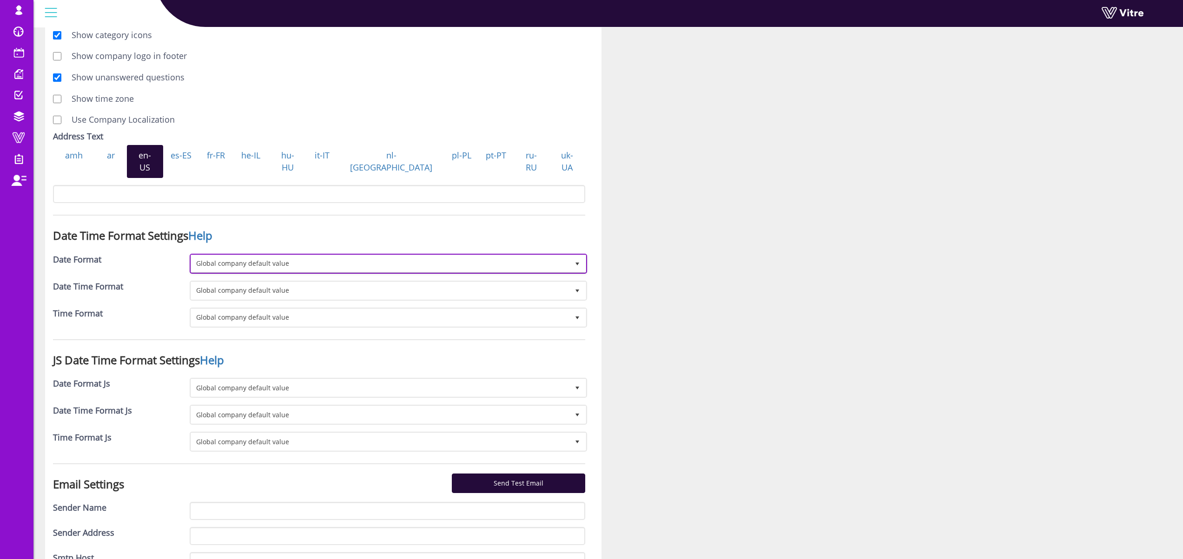
click at [260, 255] on span "Global company default value" at bounding box center [380, 263] width 378 height 17
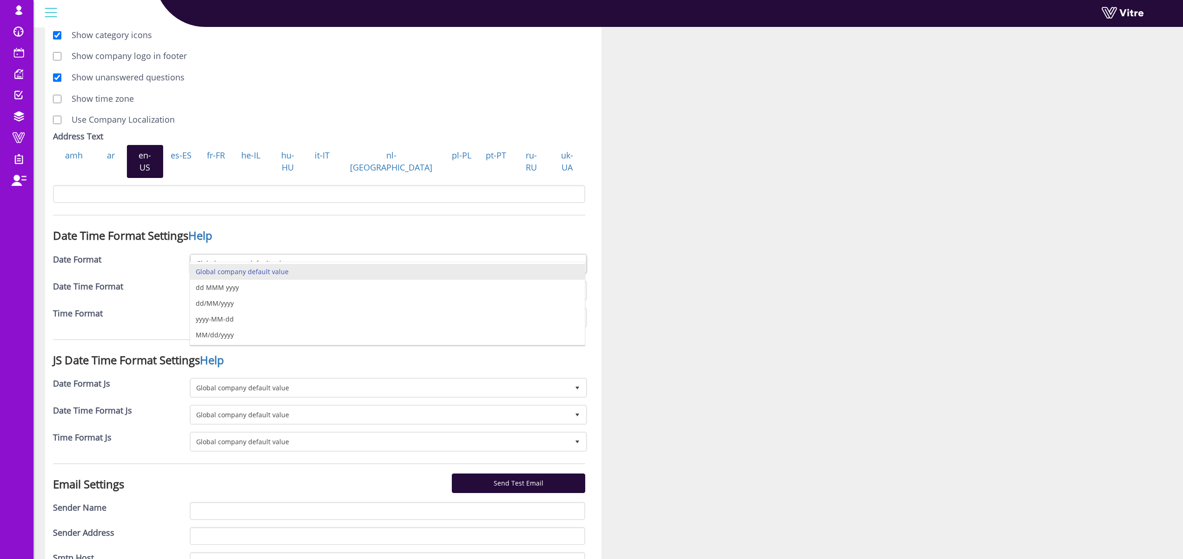
click at [142, 308] on div "Time Format" at bounding box center [114, 315] width 137 height 14
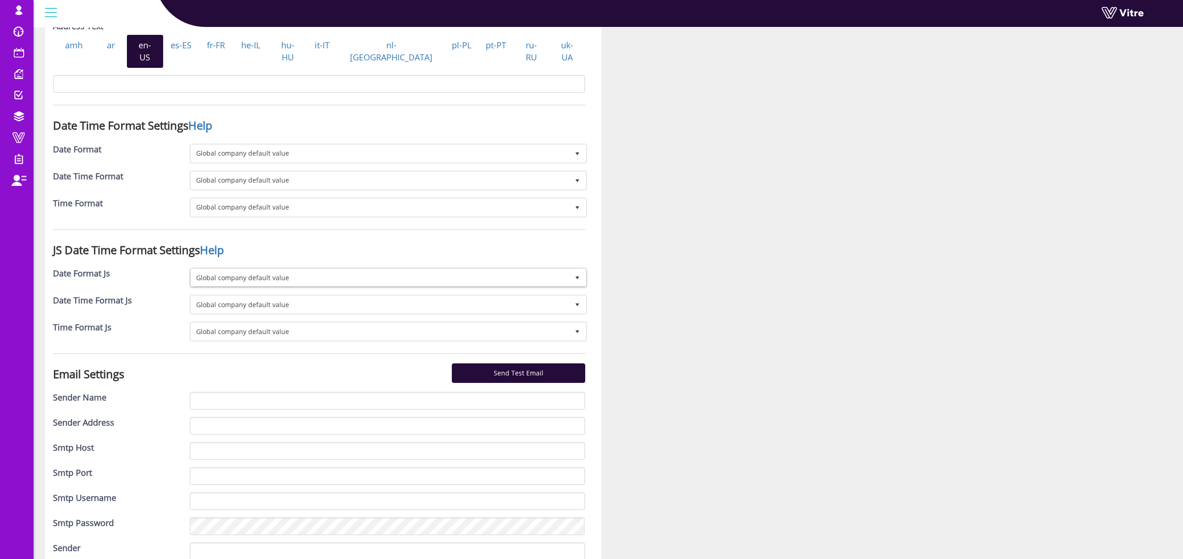
scroll to position [1348, 0]
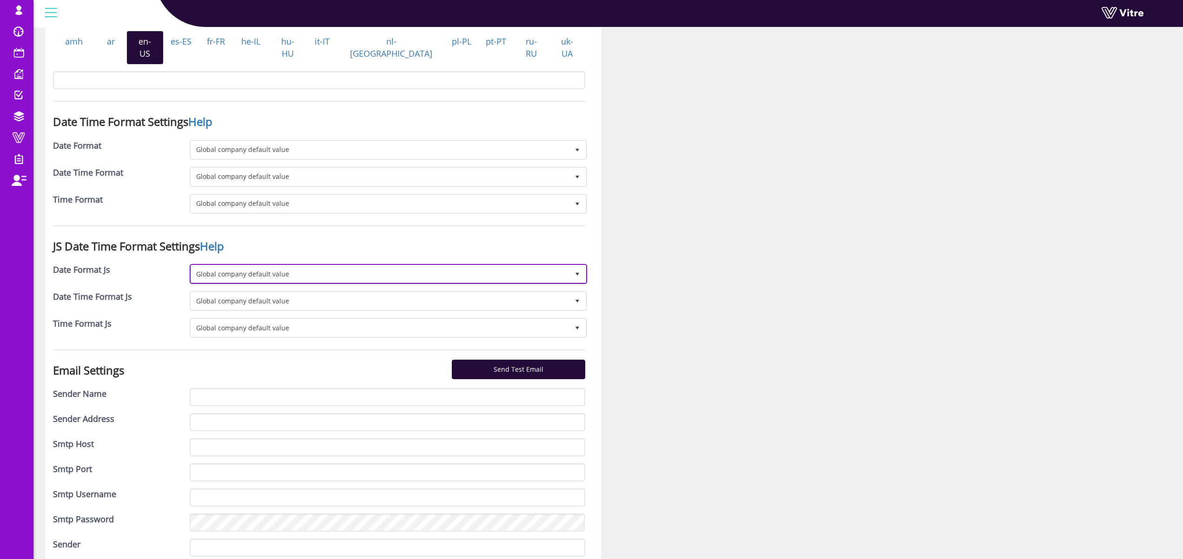
click at [229, 265] on span "Global company default value" at bounding box center [380, 273] width 378 height 17
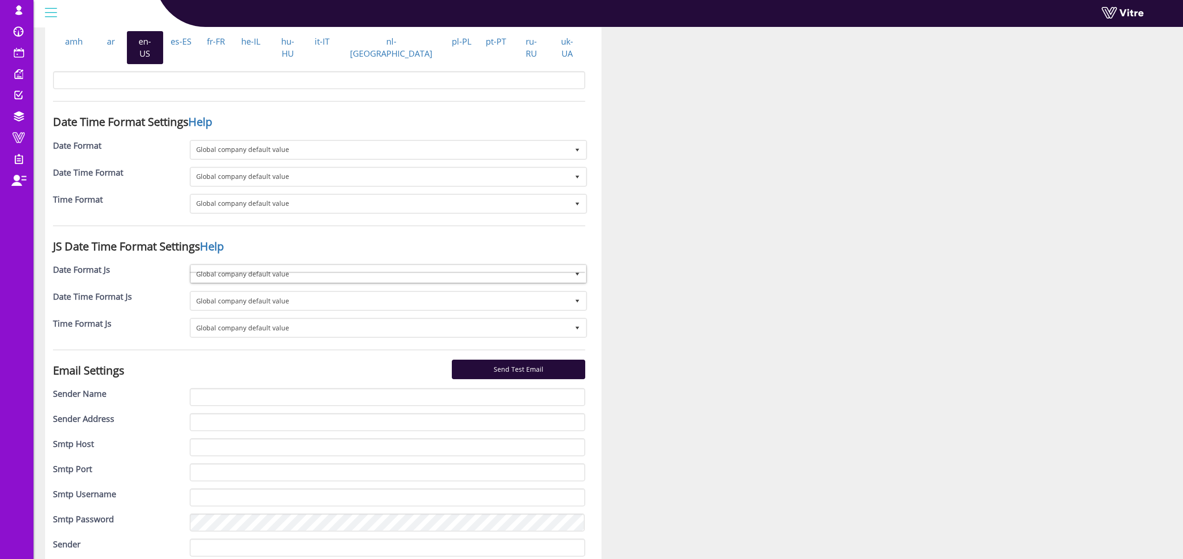
click at [278, 240] on h3 "JS Date Time Format Settings Help" at bounding box center [319, 246] width 532 height 12
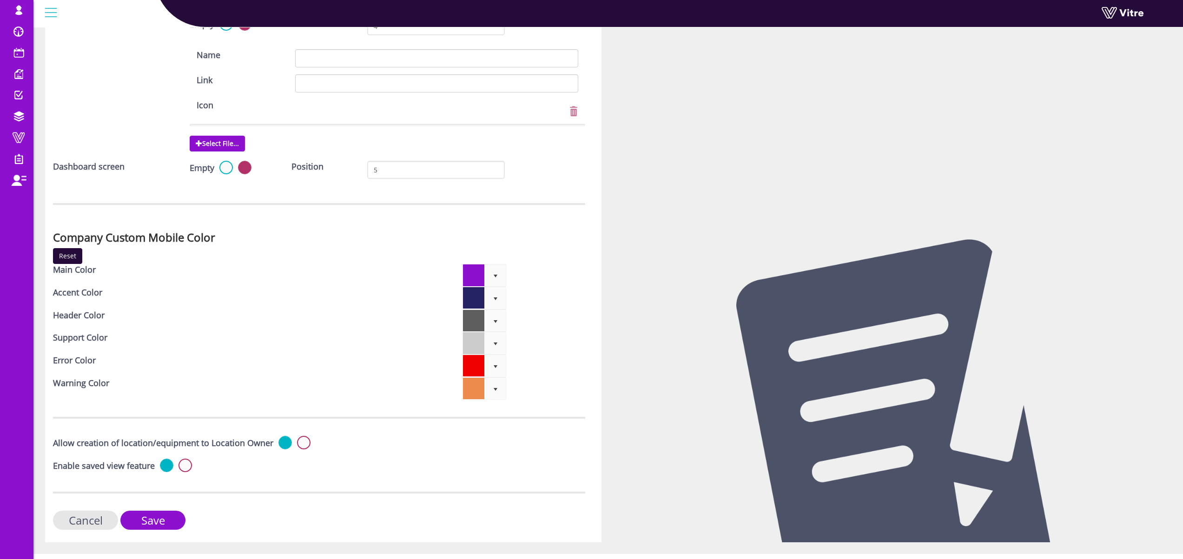
scroll to position [2728, 0]
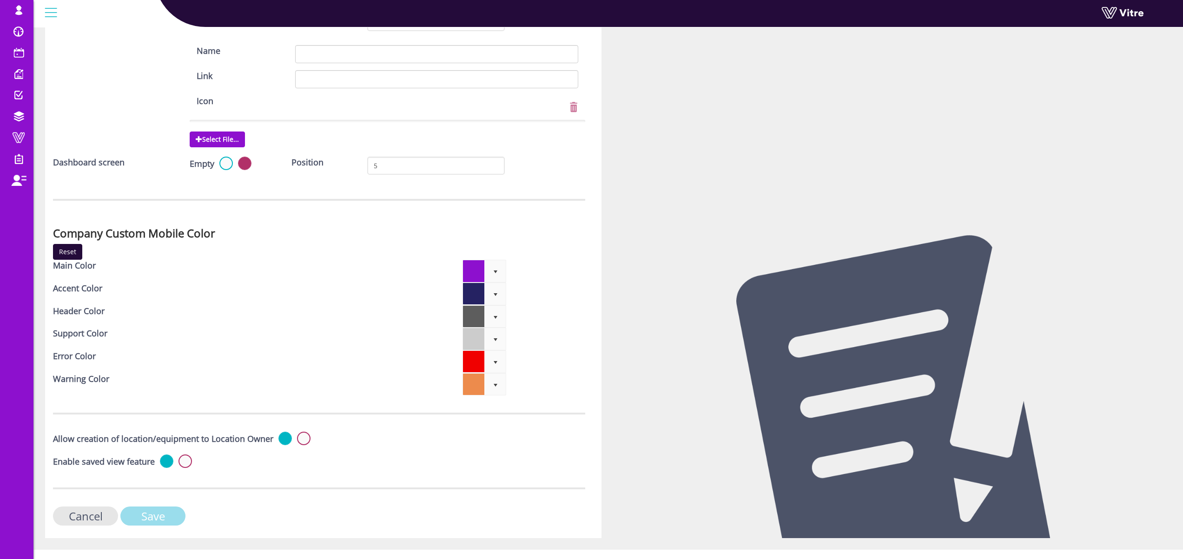
click at [156, 507] on input "Save" at bounding box center [152, 516] width 65 height 19
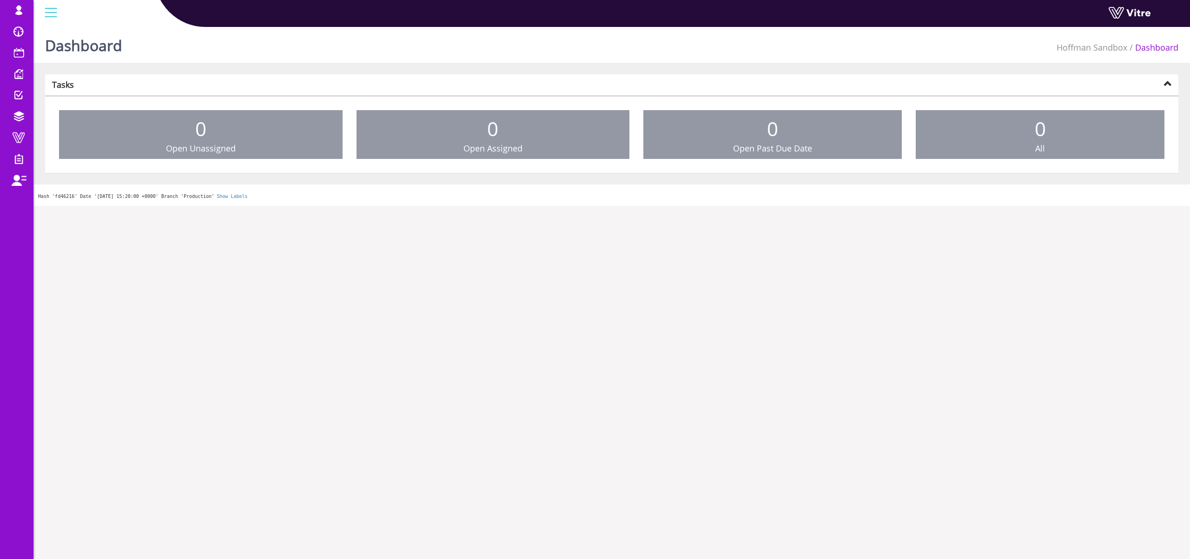
click at [66, 2] on img at bounding box center [66, 2] width 0 height 0
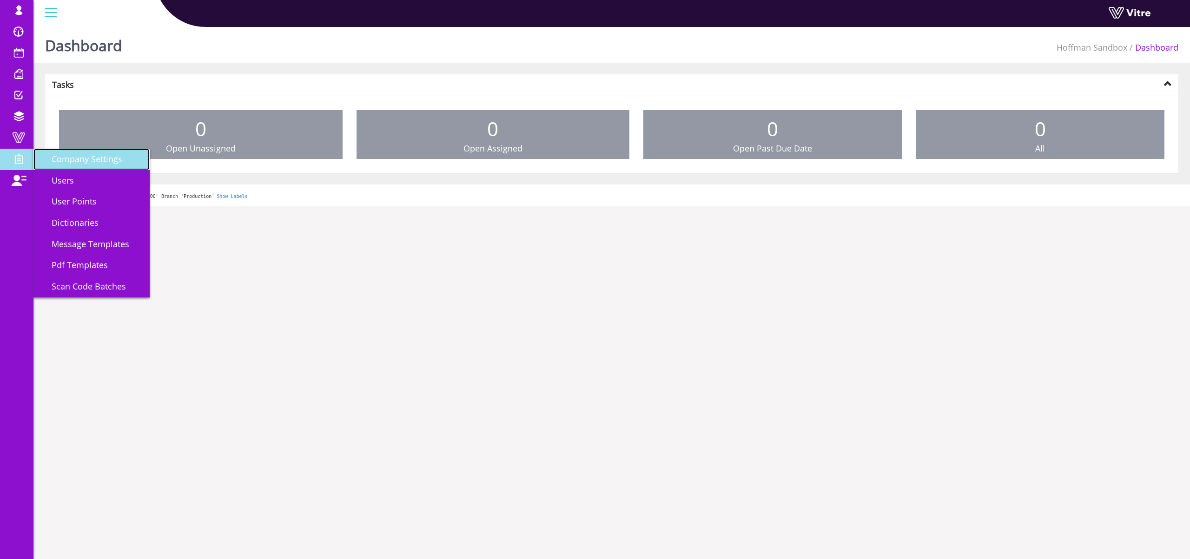
click at [83, 160] on span "Company Settings" at bounding box center [81, 158] width 82 height 11
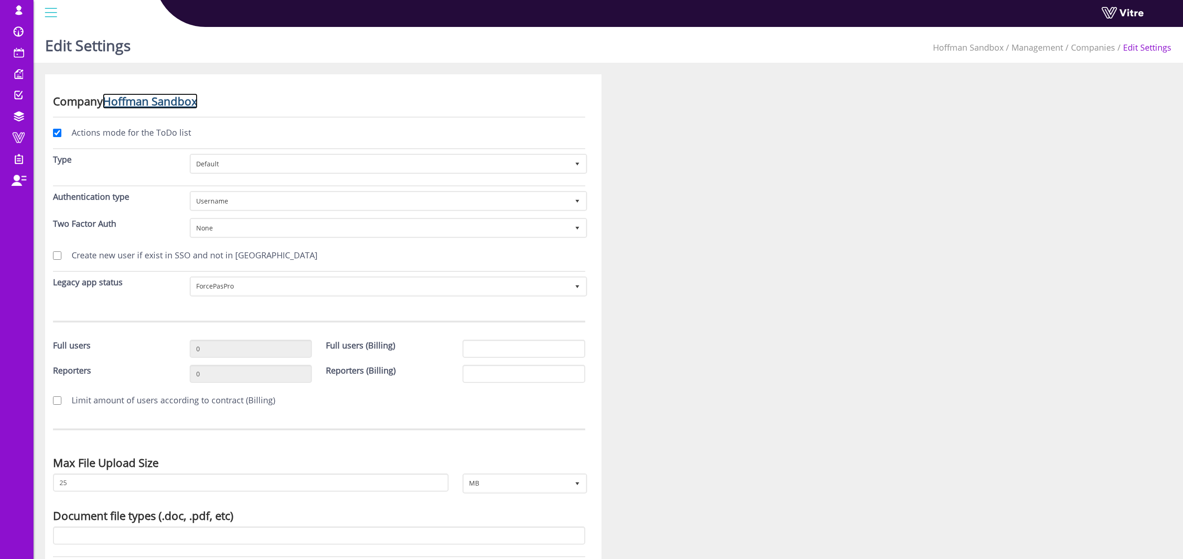
click at [155, 105] on link "Hoffman Sandbox" at bounding box center [150, 100] width 95 height 15
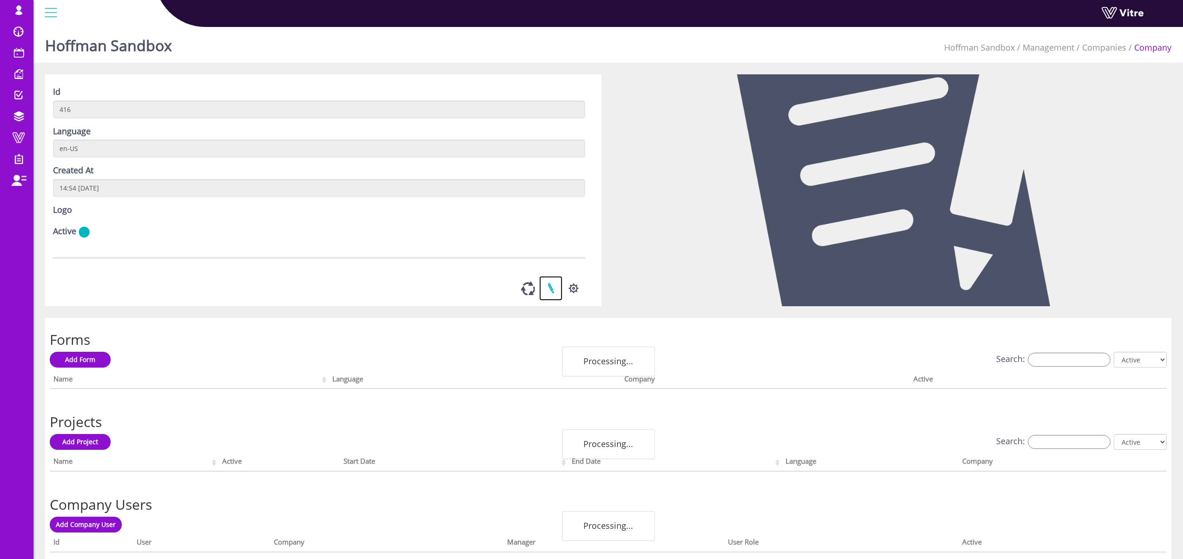
click at [550, 288] on link at bounding box center [550, 288] width 23 height 25
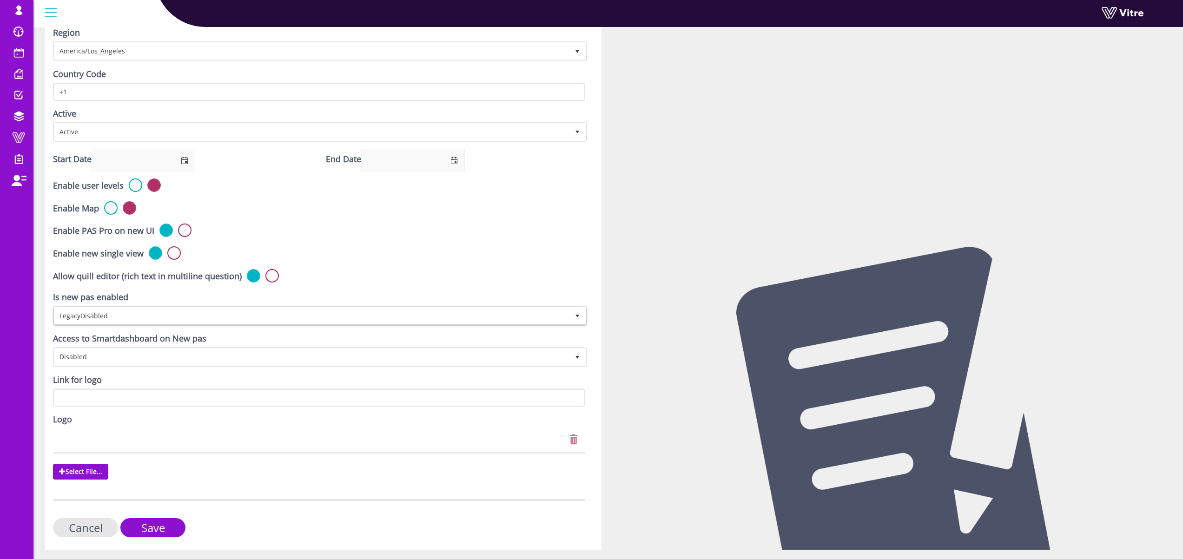
scroll to position [205, 0]
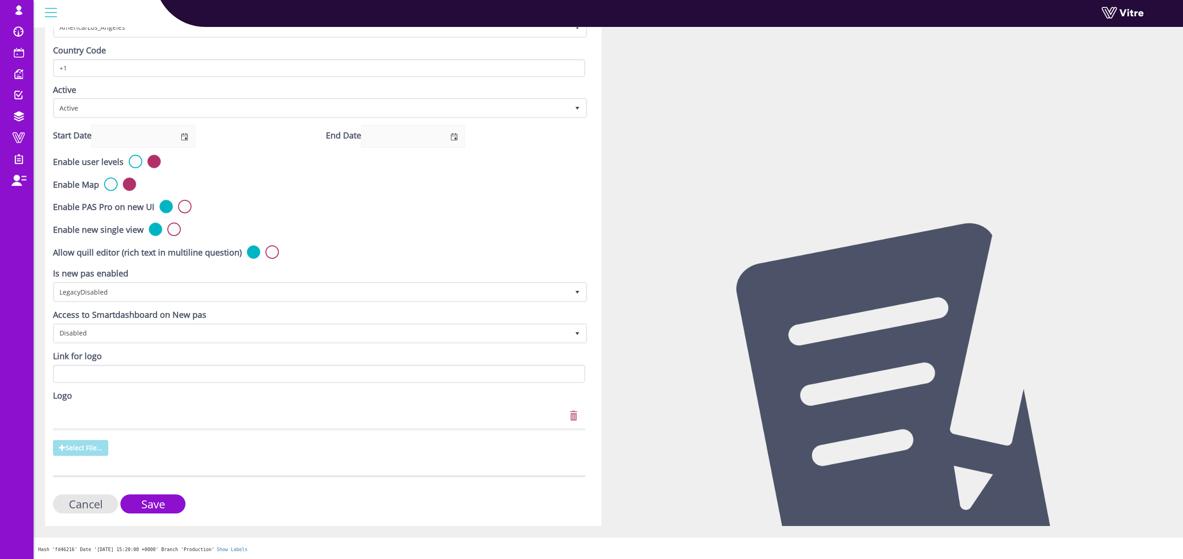
click at [79, 446] on span "Select File..." at bounding box center [80, 448] width 55 height 16
click at [0, 0] on input "Select File..." at bounding box center [0, 0] width 0 height 0
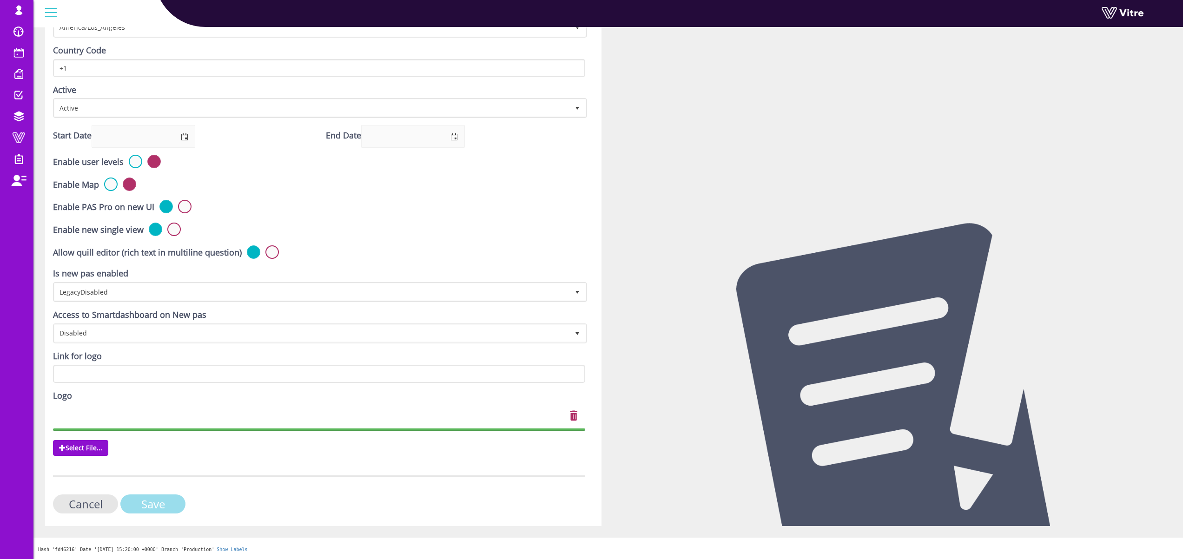
click at [155, 514] on input "Save" at bounding box center [152, 504] width 65 height 19
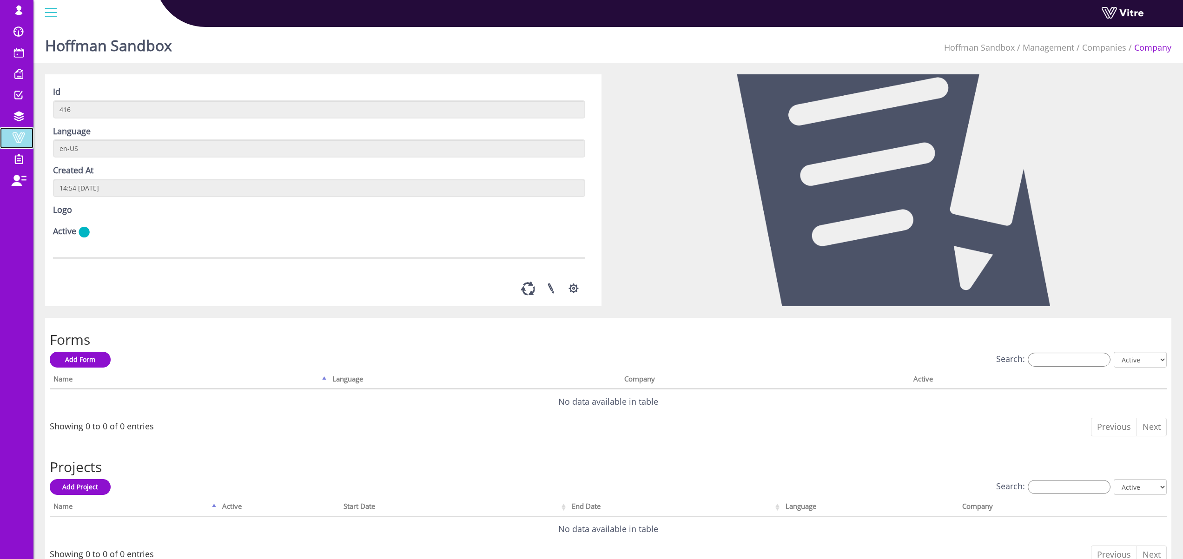
click at [12, 133] on span at bounding box center [18, 137] width 23 height 11
